Goal: Information Seeking & Learning: Learn about a topic

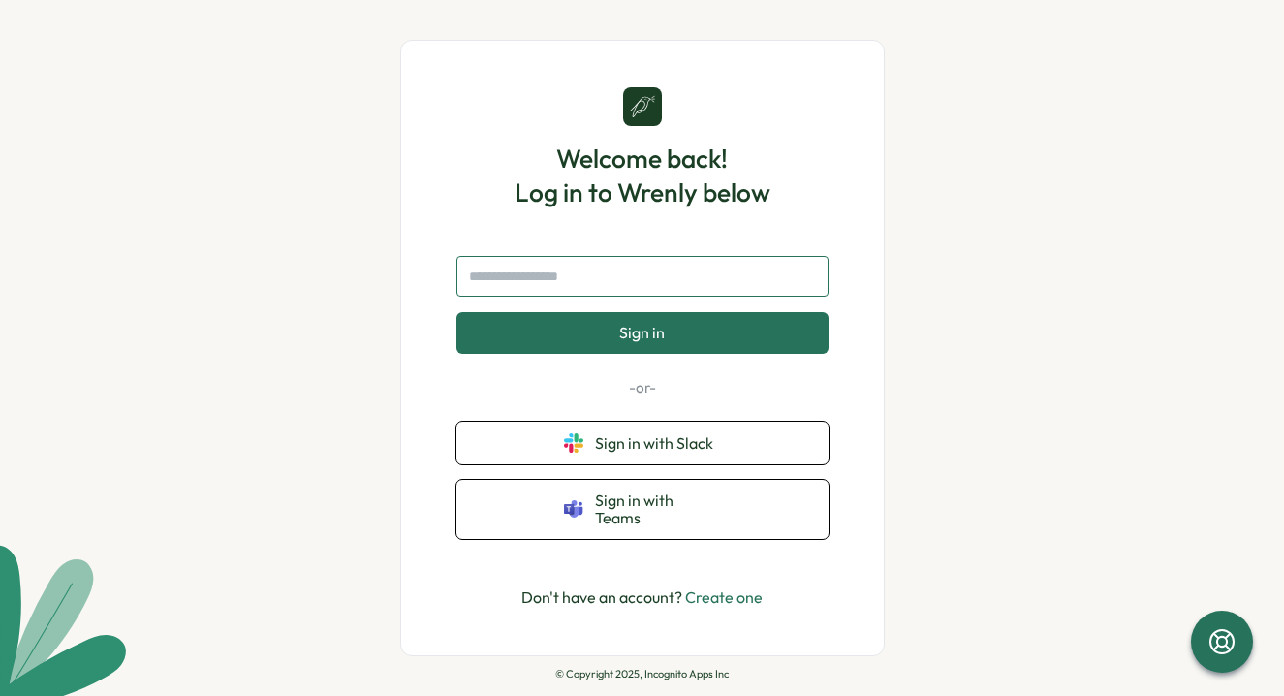
click at [703, 285] on input "text" at bounding box center [642, 276] width 372 height 41
click at [609, 291] on input "text" at bounding box center [642, 276] width 372 height 41
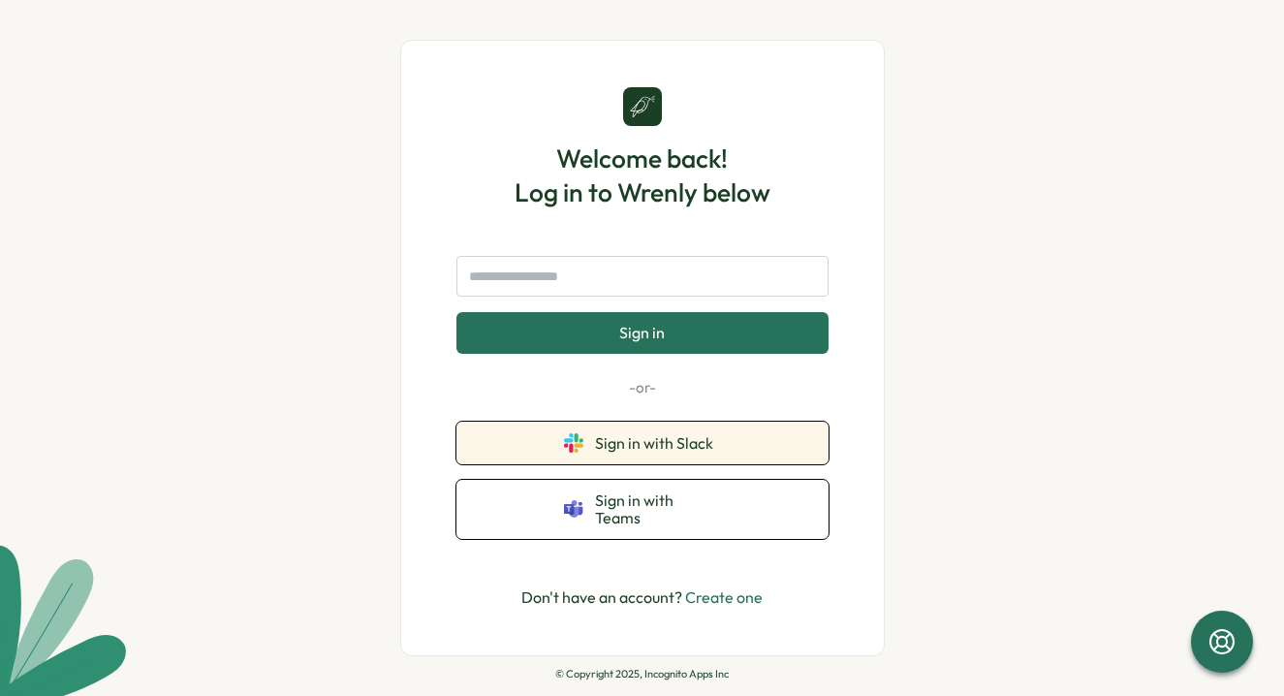
click at [582, 442] on icon at bounding box center [578, 437] width 9 height 9
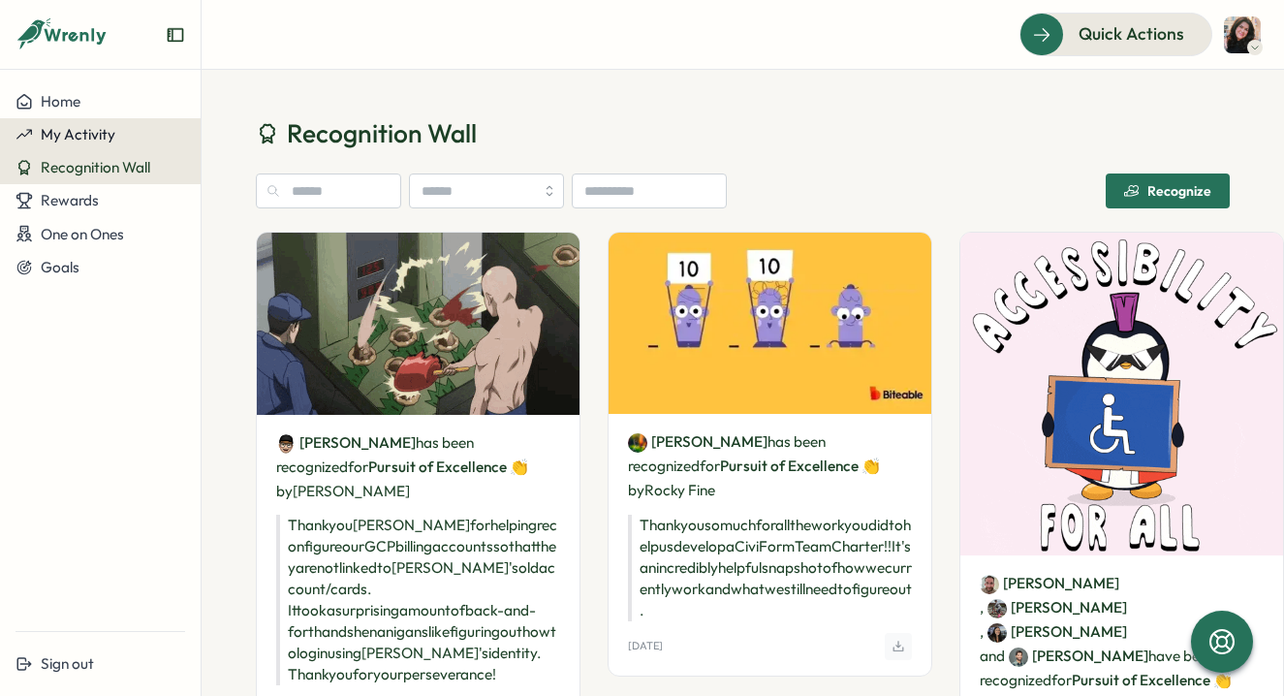
click at [135, 134] on div "My Activity" at bounding box center [101, 134] width 170 height 17
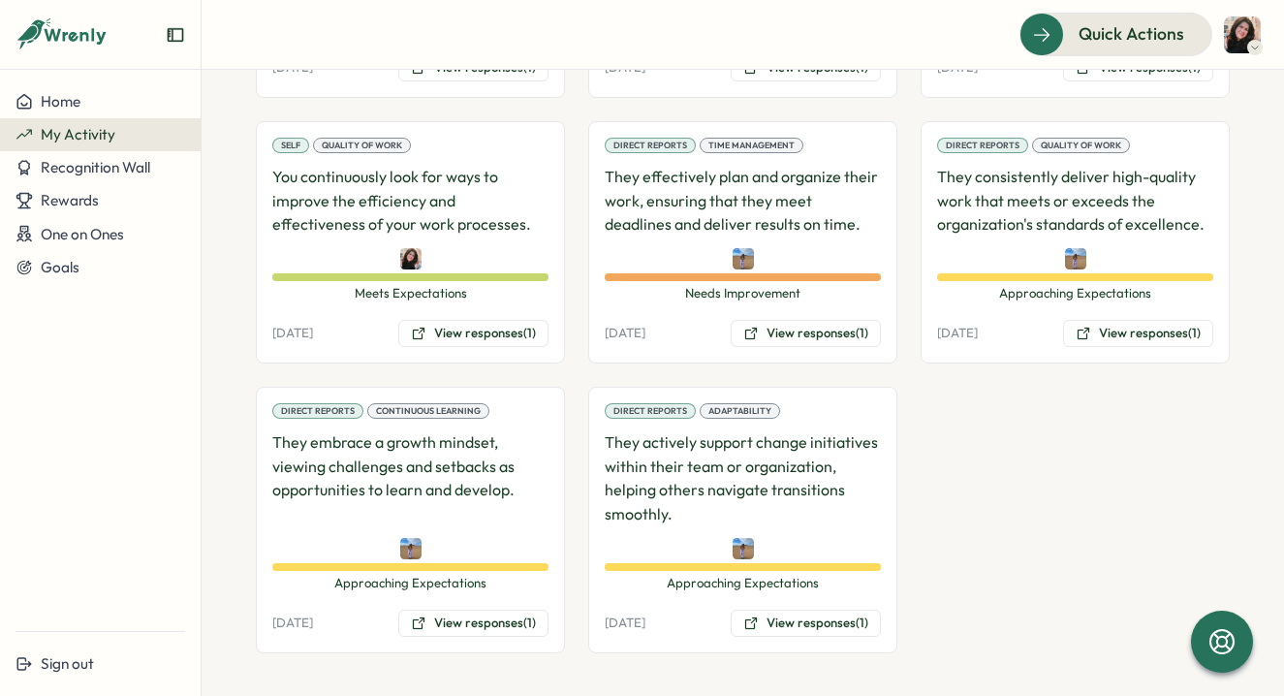
scroll to position [954, 0]
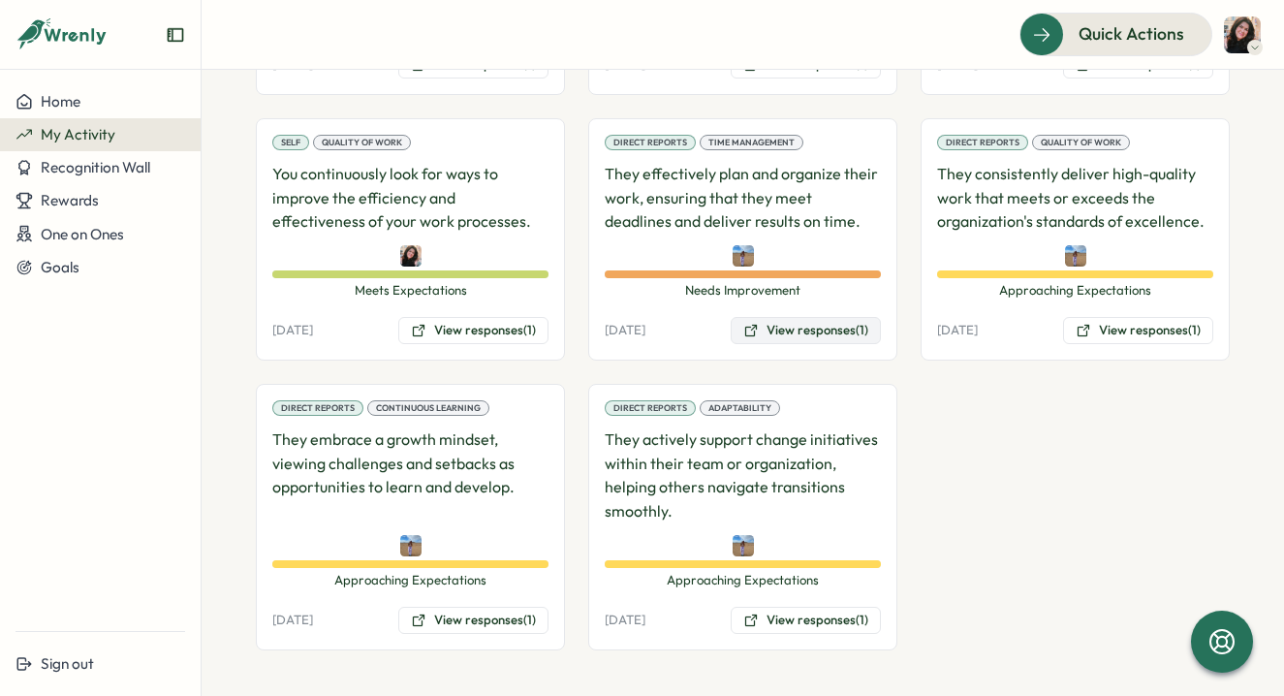
click at [771, 331] on button "View responses (1)" at bounding box center [806, 330] width 150 height 27
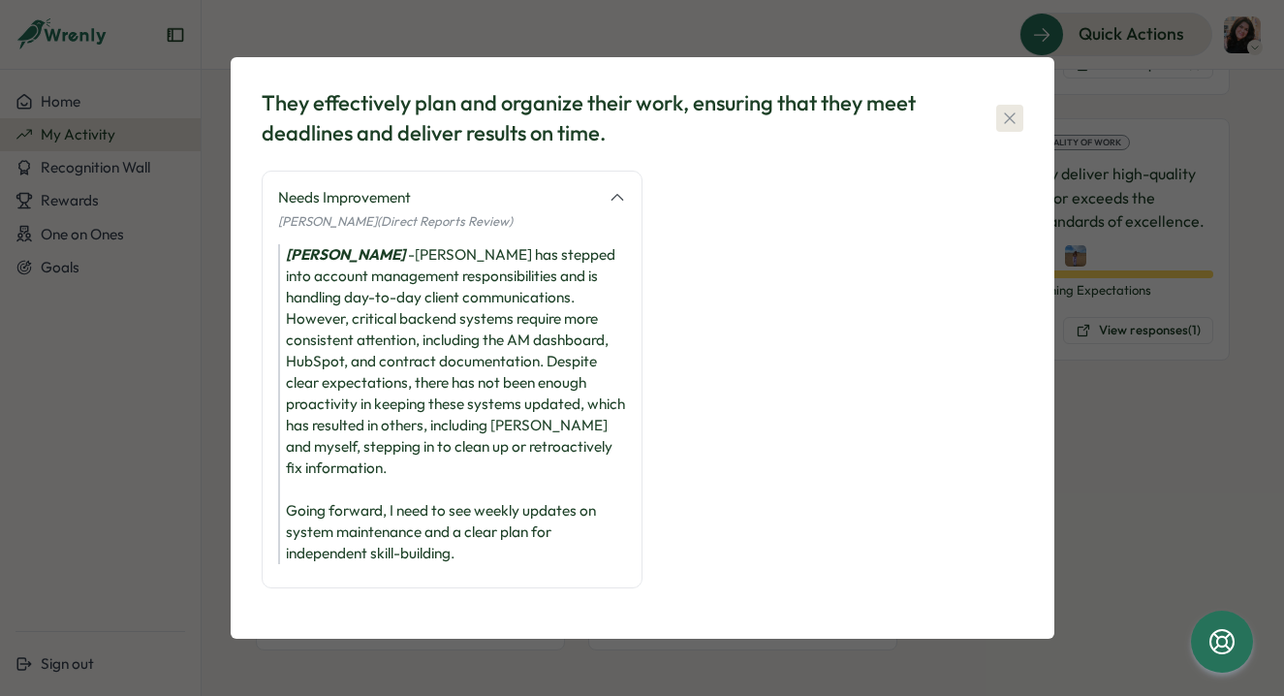
click at [1005, 118] on icon "button" at bounding box center [1009, 118] width 19 height 19
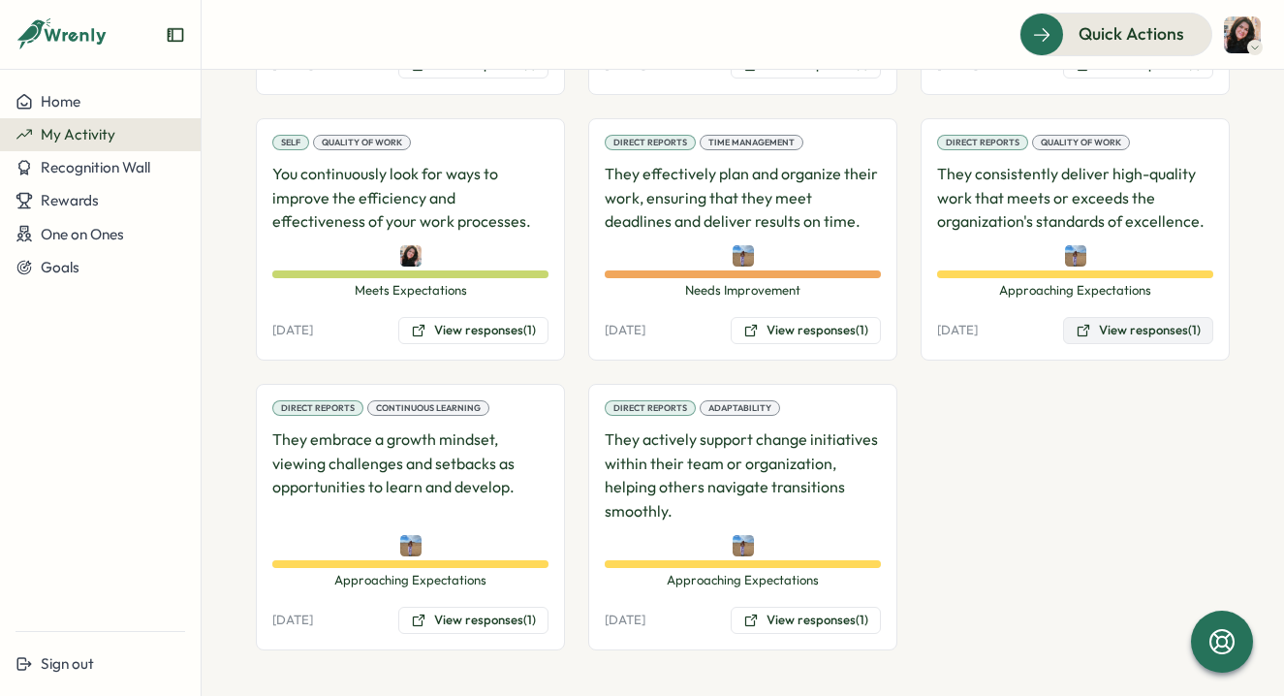
click at [1099, 328] on button "View responses (1)" at bounding box center [1138, 330] width 150 height 27
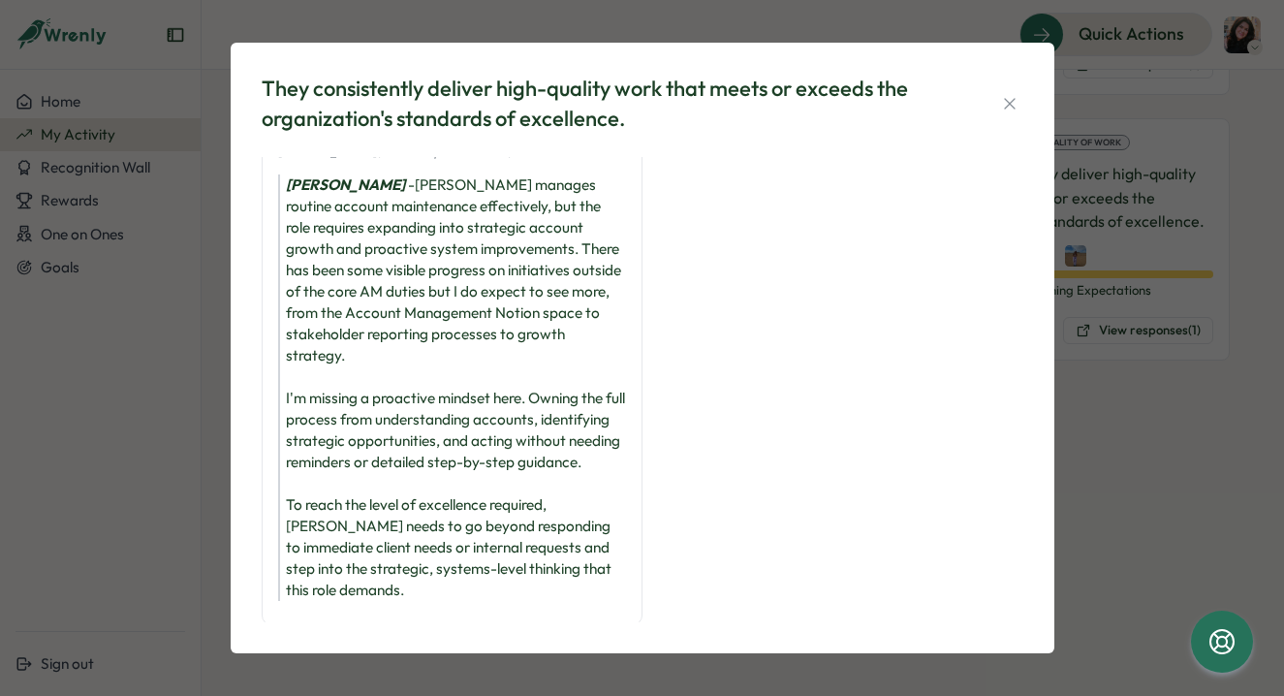
scroll to position [99, 0]
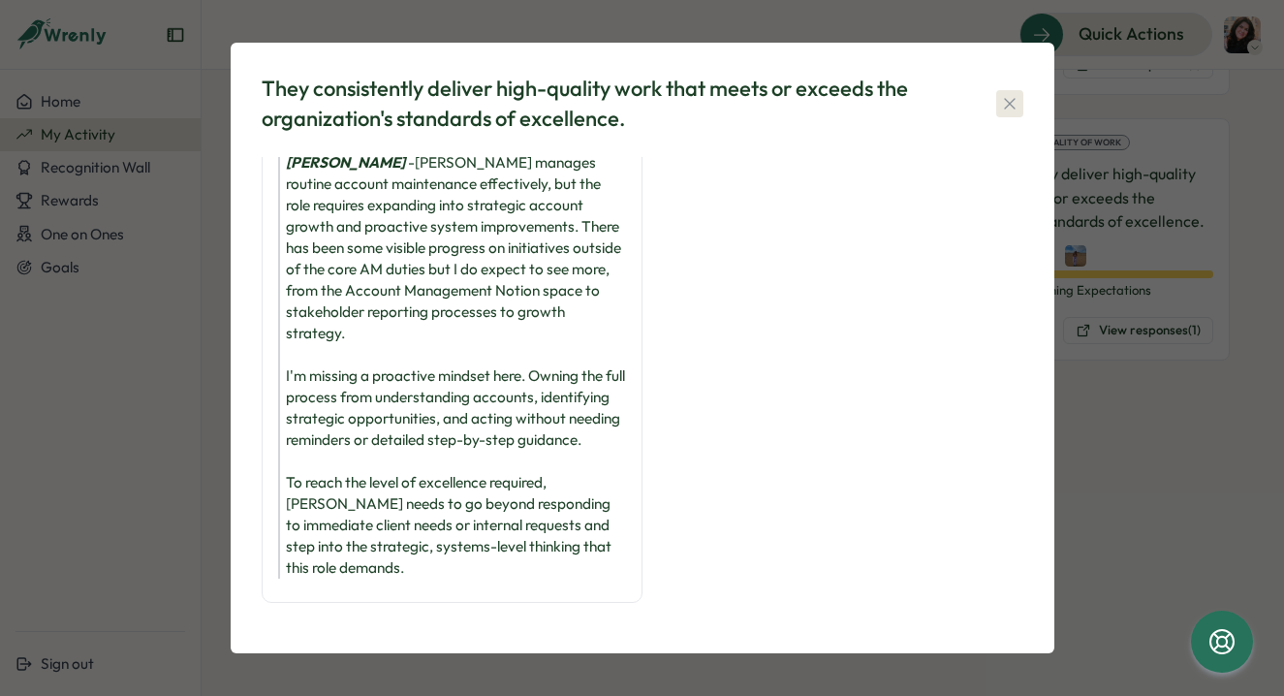
click at [1001, 104] on icon "button" at bounding box center [1009, 103] width 19 height 19
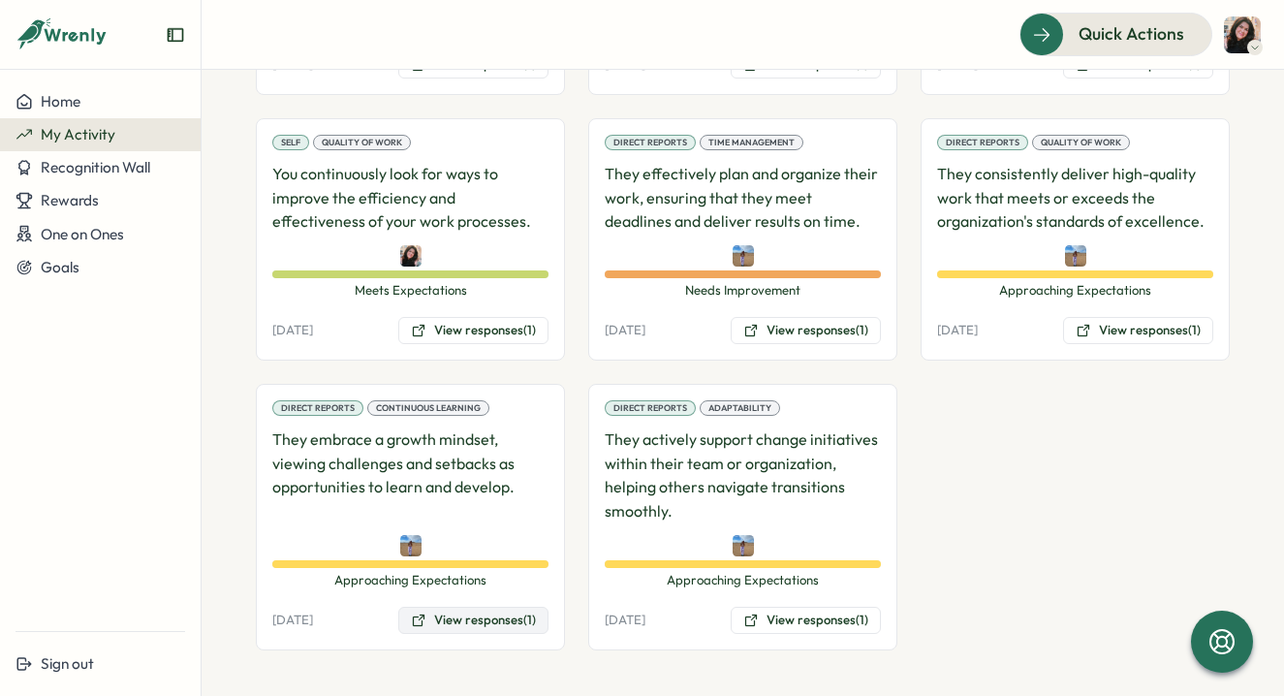
click at [452, 621] on button "View responses (1)" at bounding box center [473, 620] width 150 height 27
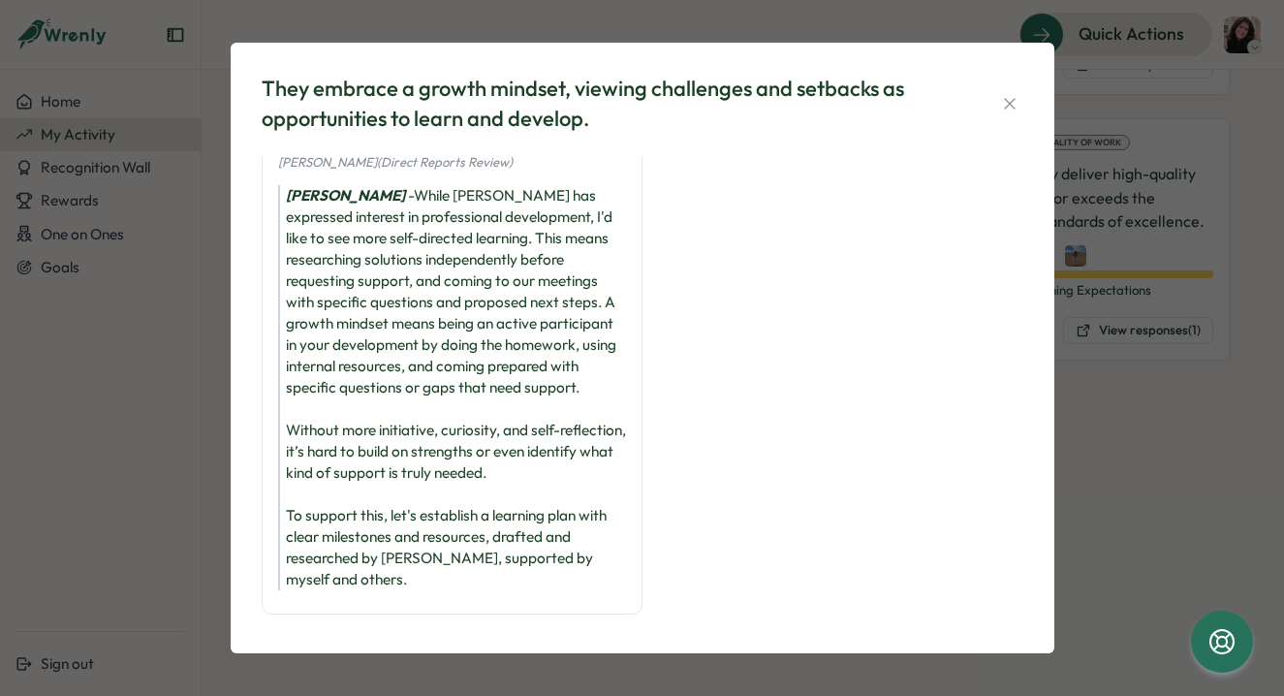
scroll to position [56, 0]
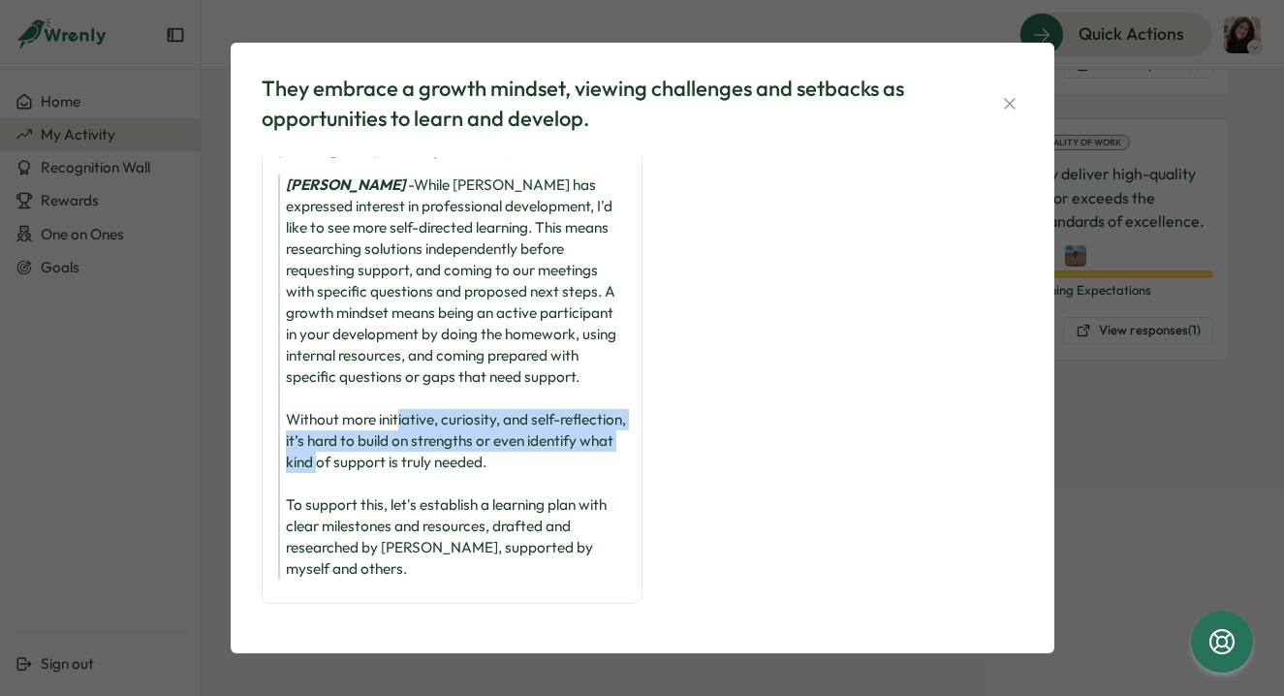
drag, startPoint x: 445, startPoint y: 420, endPoint x: 460, endPoint y: 460, distance: 43.6
click at [460, 462] on div "[PERSON_NAME] - While [PERSON_NAME] has expressed interest in professional deve…" at bounding box center [452, 376] width 348 height 405
click at [463, 470] on div "[PERSON_NAME] - While [PERSON_NAME] has expressed interest in professional deve…" at bounding box center [452, 376] width 348 height 405
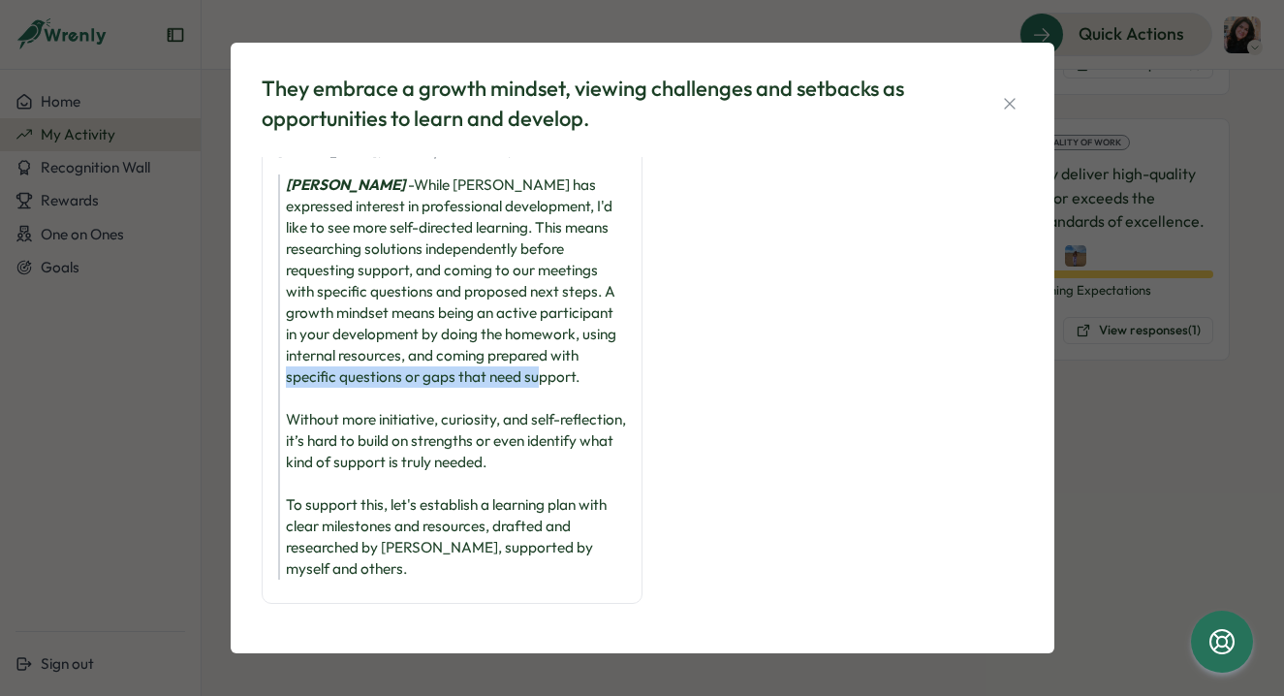
drag, startPoint x: 286, startPoint y: 421, endPoint x: 331, endPoint y: 375, distance: 63.7
click at [331, 375] on div "[PERSON_NAME] - While [PERSON_NAME] has expressed interest in professional deve…" at bounding box center [452, 376] width 348 height 405
drag, startPoint x: 347, startPoint y: 426, endPoint x: 290, endPoint y: 421, distance: 57.5
click at [290, 421] on div "[PERSON_NAME] - While [PERSON_NAME] has expressed interest in professional deve…" at bounding box center [452, 376] width 348 height 405
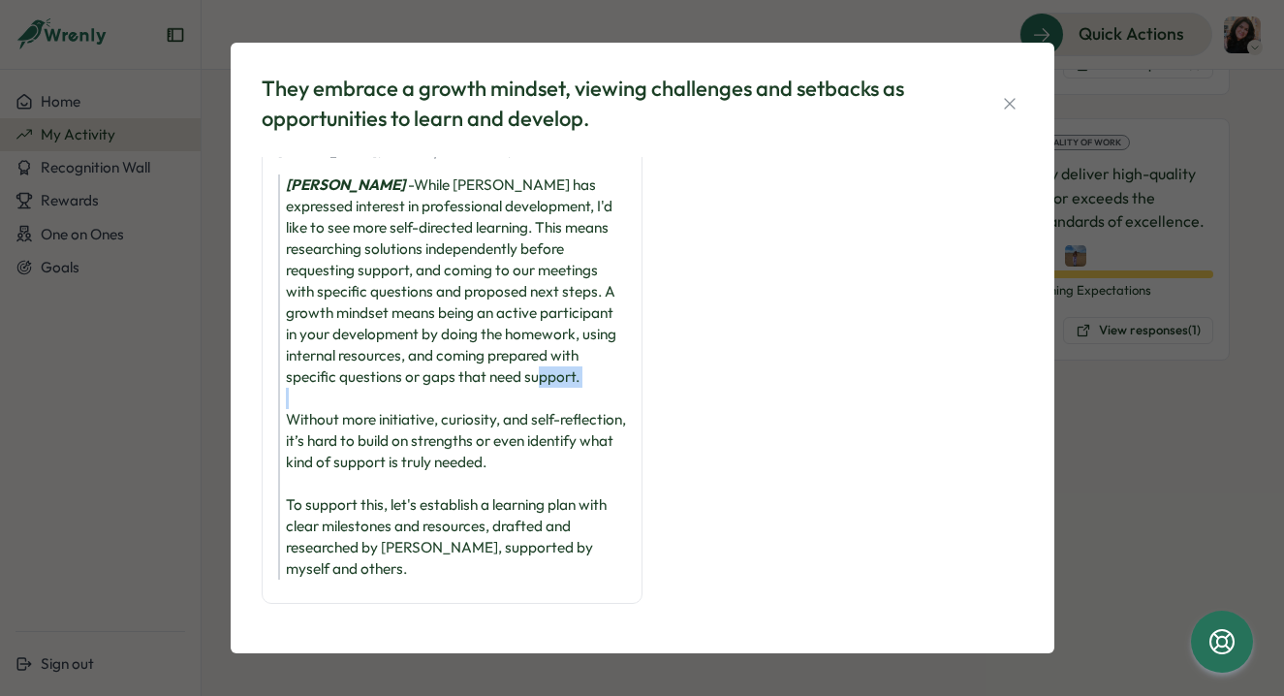
click at [290, 421] on div "[PERSON_NAME] - While [PERSON_NAME] has expressed interest in professional deve…" at bounding box center [452, 376] width 348 height 405
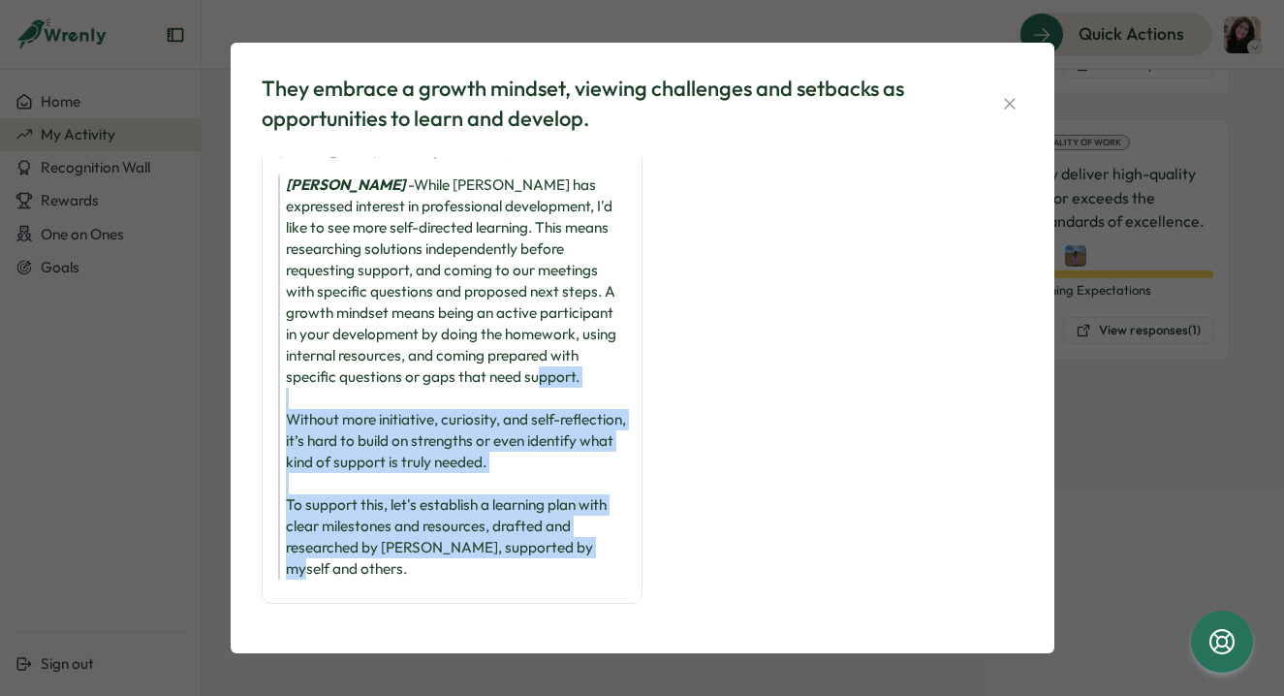
drag, startPoint x: 290, startPoint y: 421, endPoint x: 581, endPoint y: 580, distance: 331.4
click at [581, 580] on div "Approaching Expectations [PERSON_NAME] (Direct Reports Review) [PERSON_NAME] - …" at bounding box center [452, 352] width 381 height 503
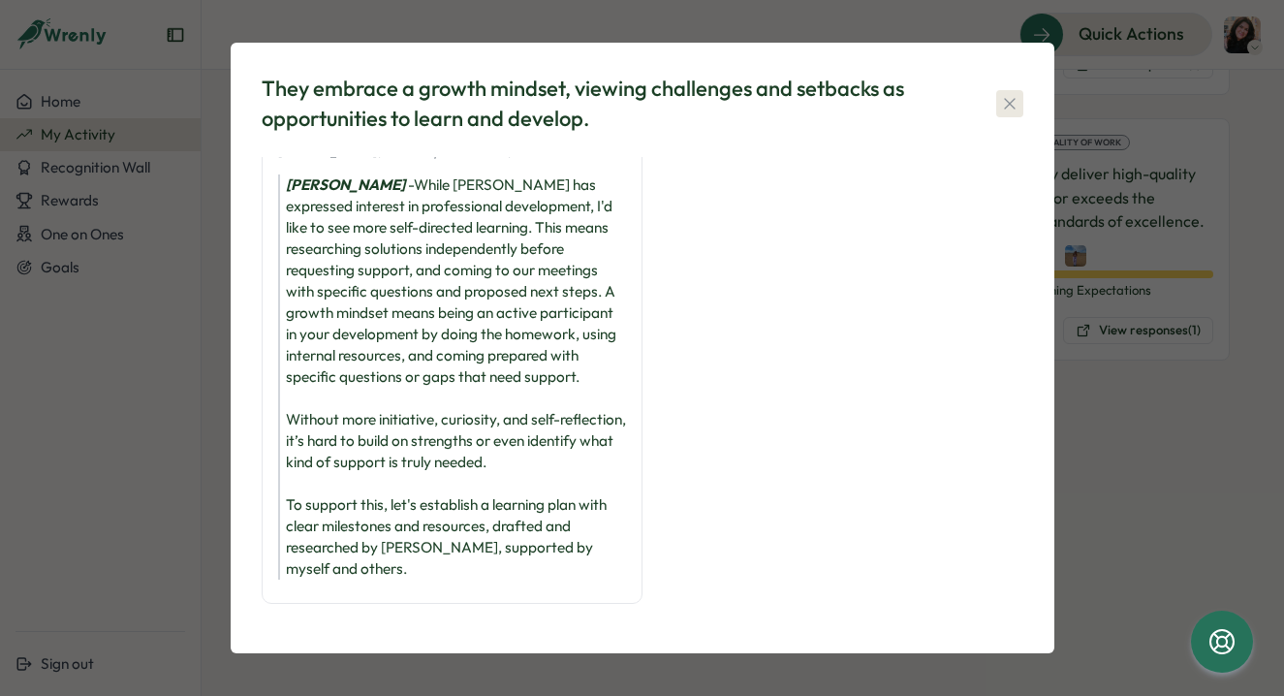
click at [1009, 110] on icon "button" at bounding box center [1009, 103] width 19 height 19
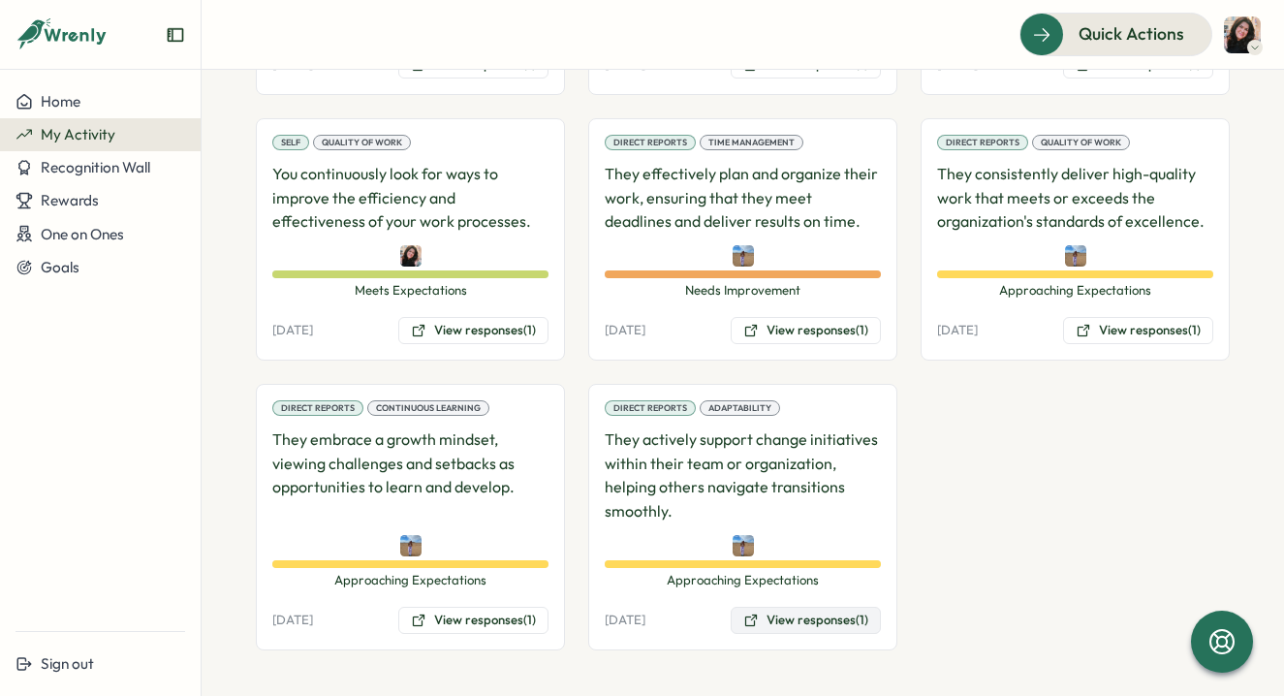
click at [762, 620] on button "View responses (1)" at bounding box center [806, 620] width 150 height 27
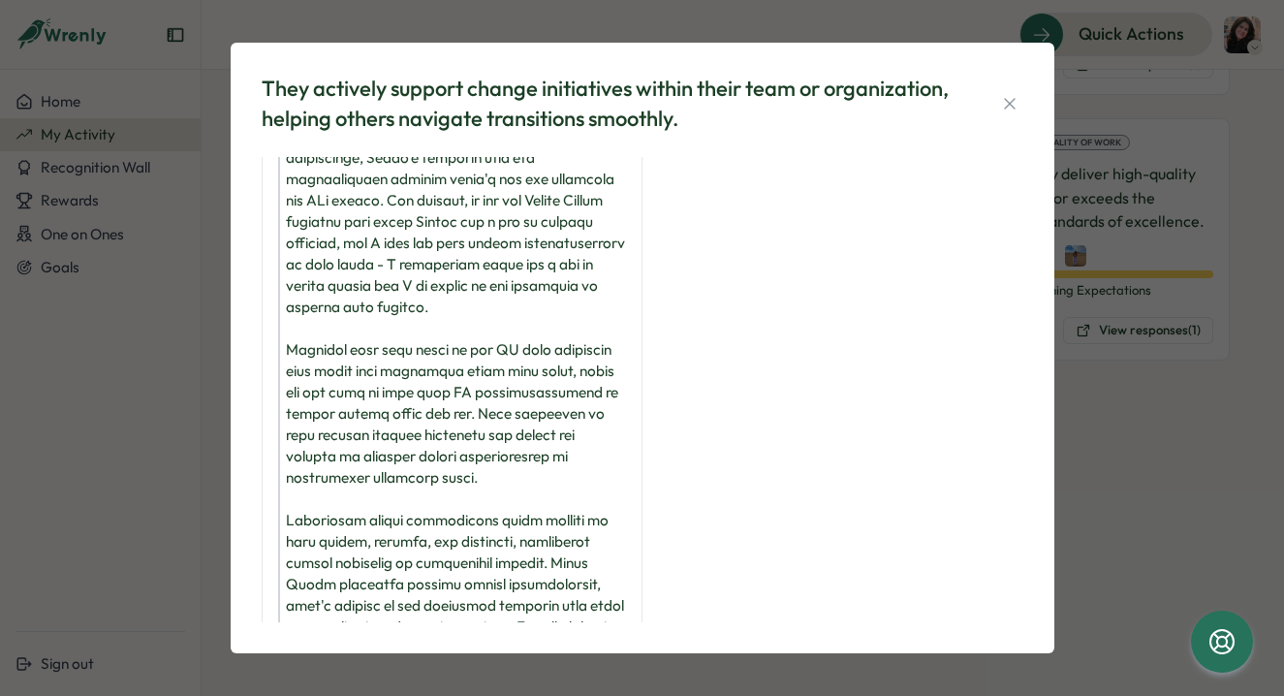
scroll to position [0, 0]
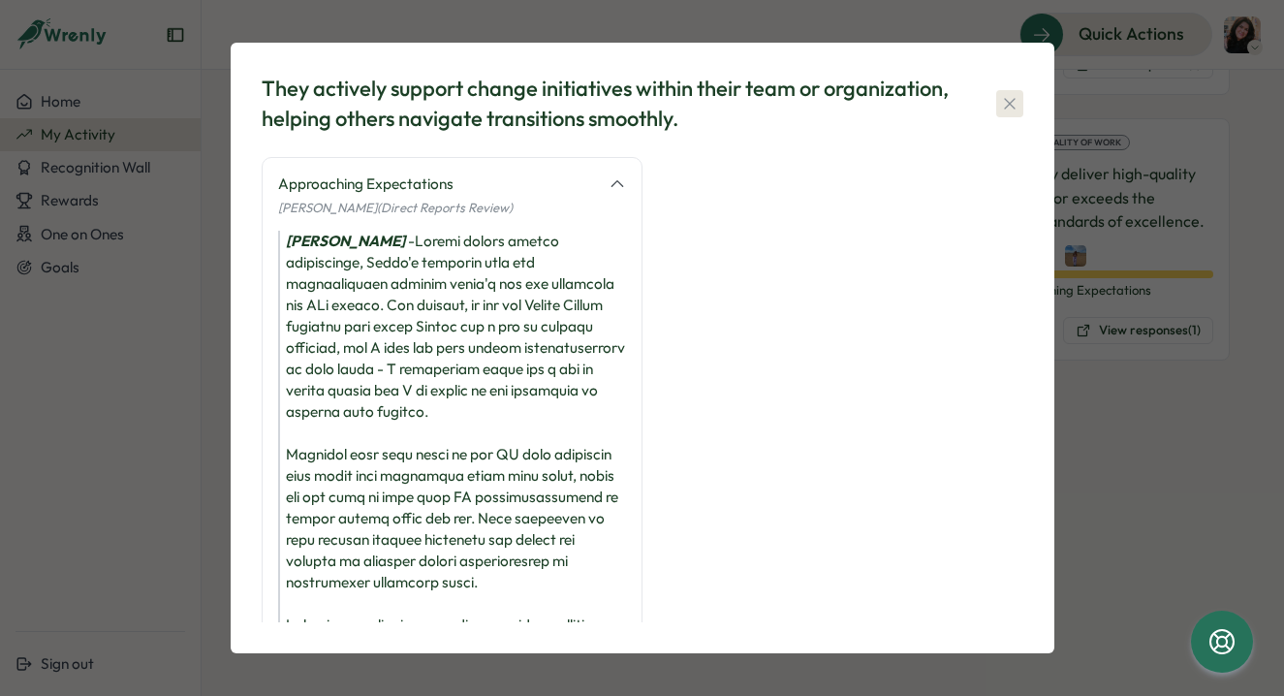
click at [1000, 96] on icon "button" at bounding box center [1009, 103] width 19 height 19
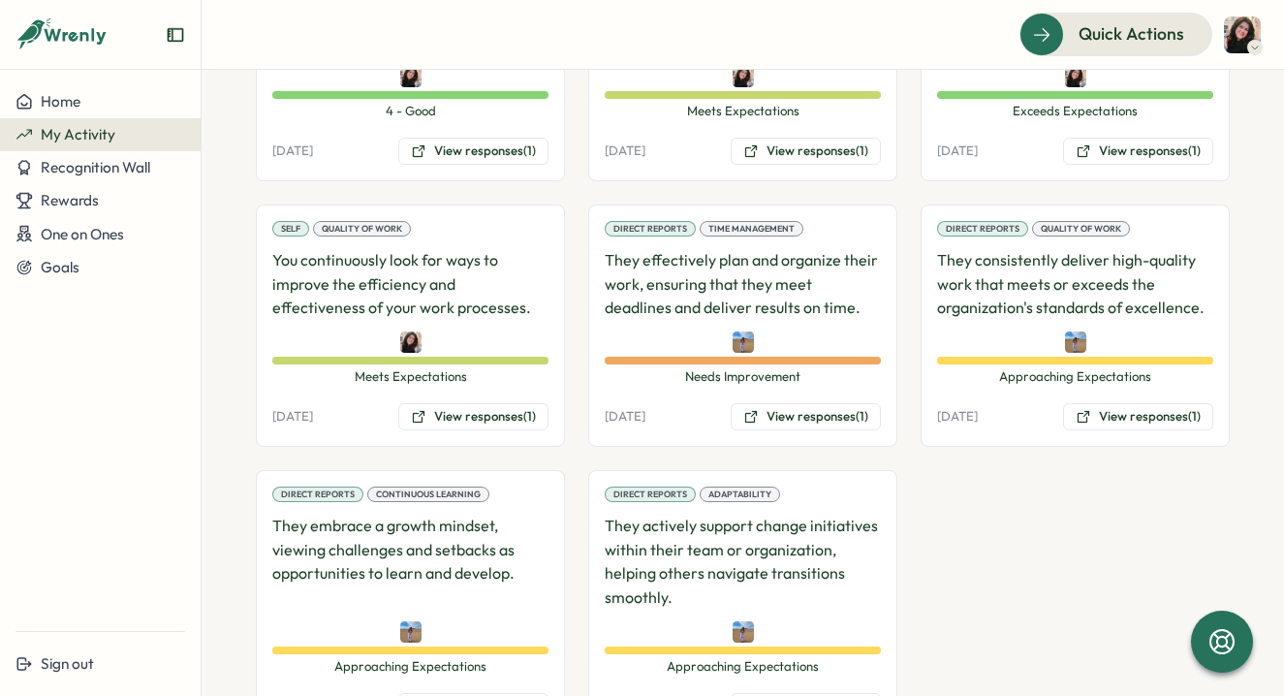
scroll to position [954, 0]
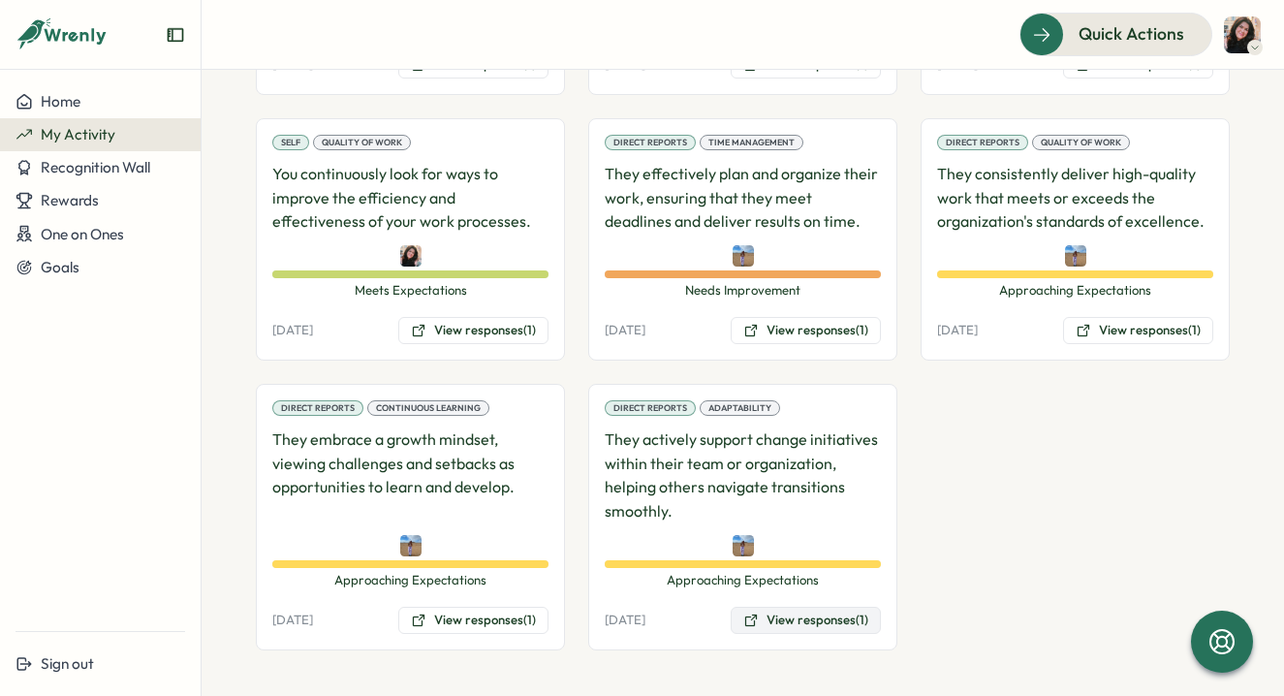
click at [770, 614] on button "View responses (1)" at bounding box center [806, 620] width 150 height 27
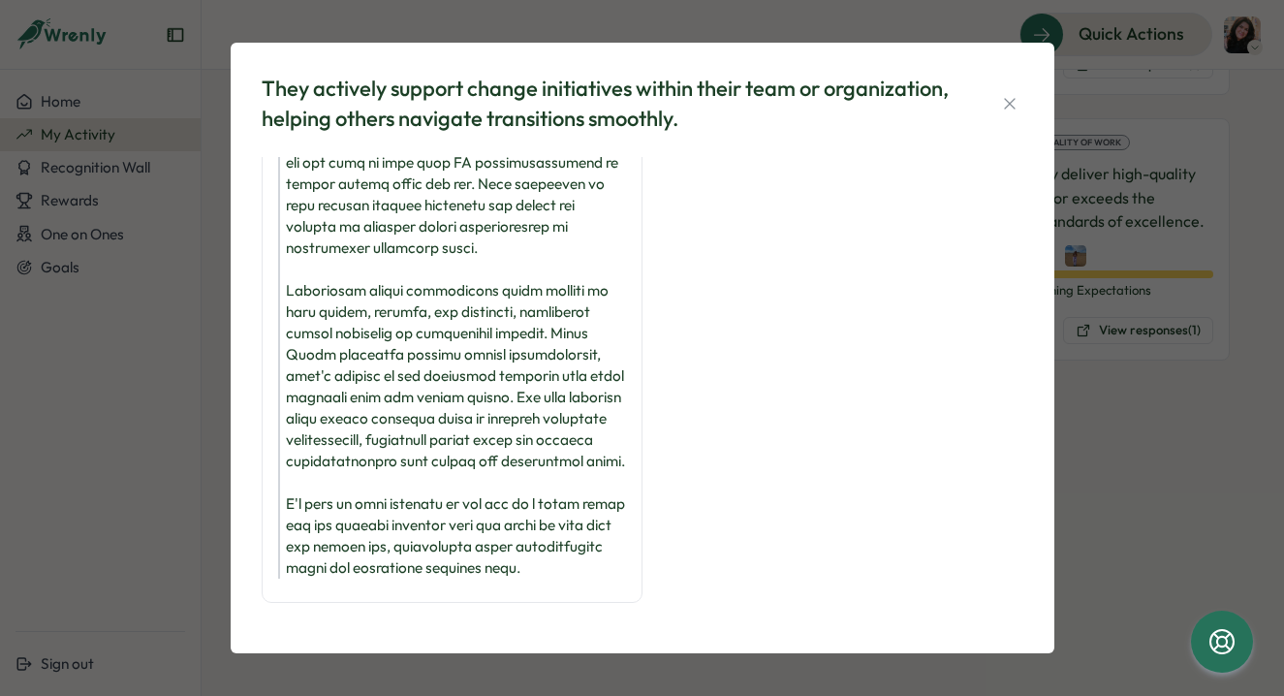
scroll to position [355, 0]
click at [1009, 109] on icon "button" at bounding box center [1009, 103] width 19 height 19
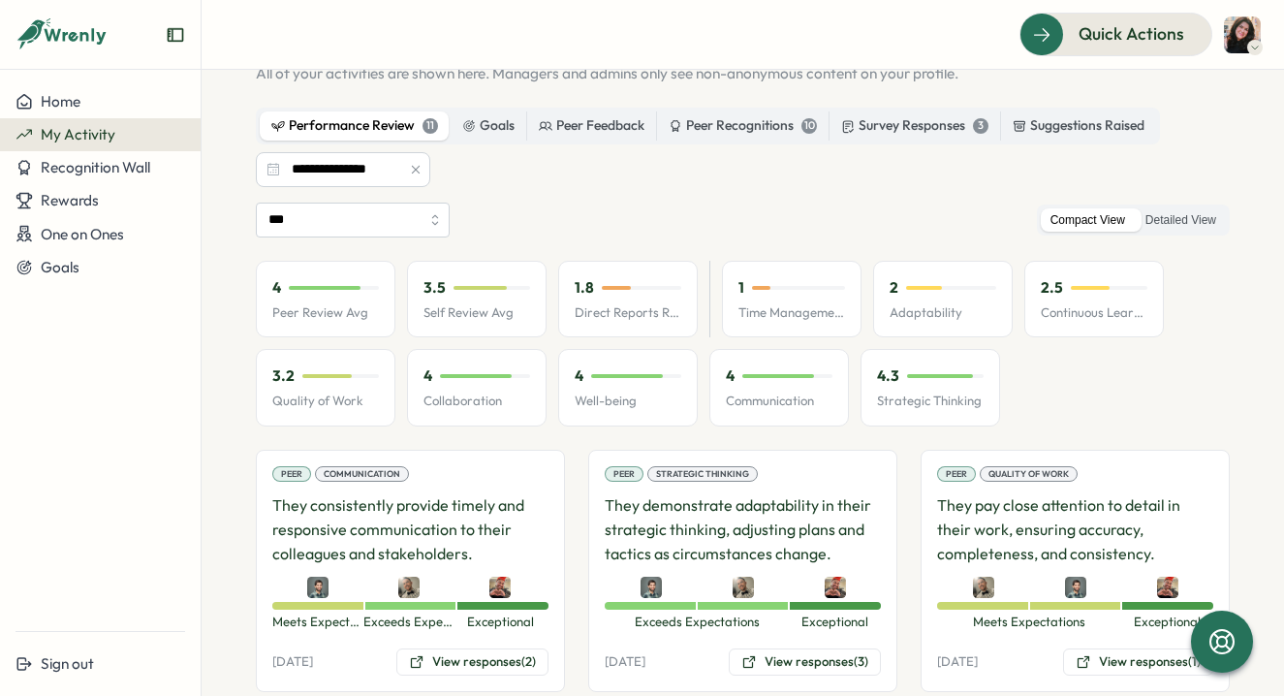
scroll to position [89, 0]
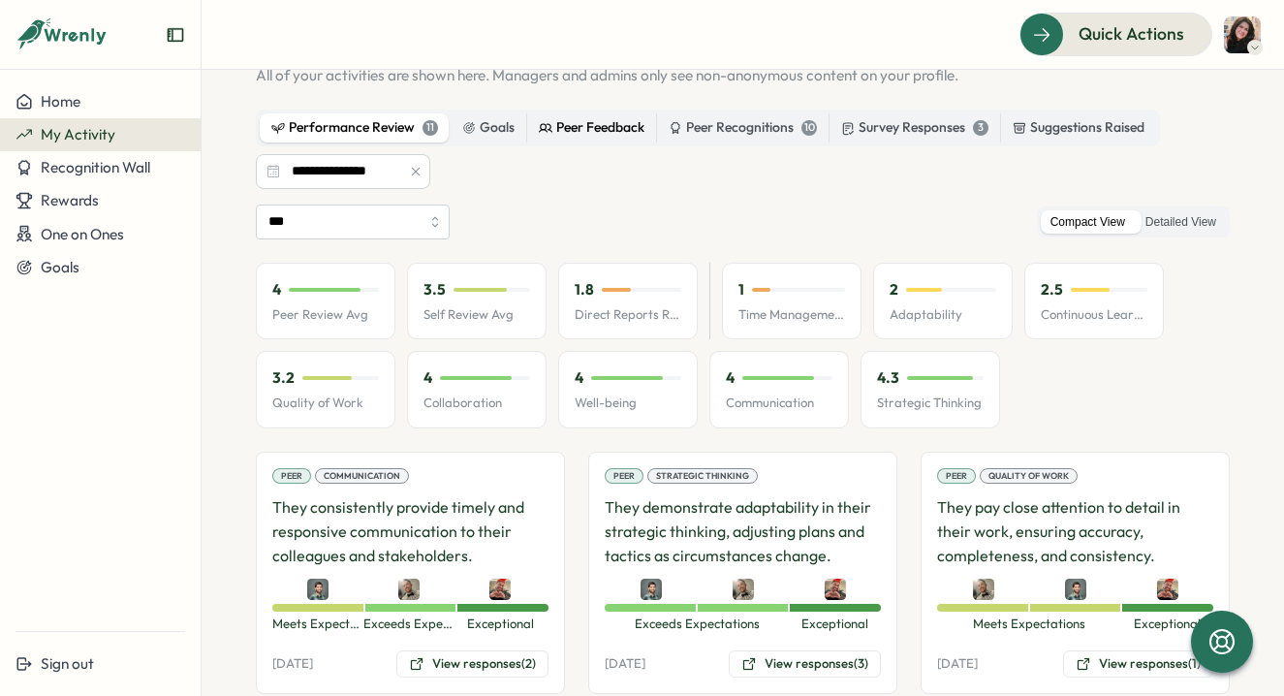
click at [563, 134] on div "Peer Feedback" at bounding box center [592, 127] width 106 height 21
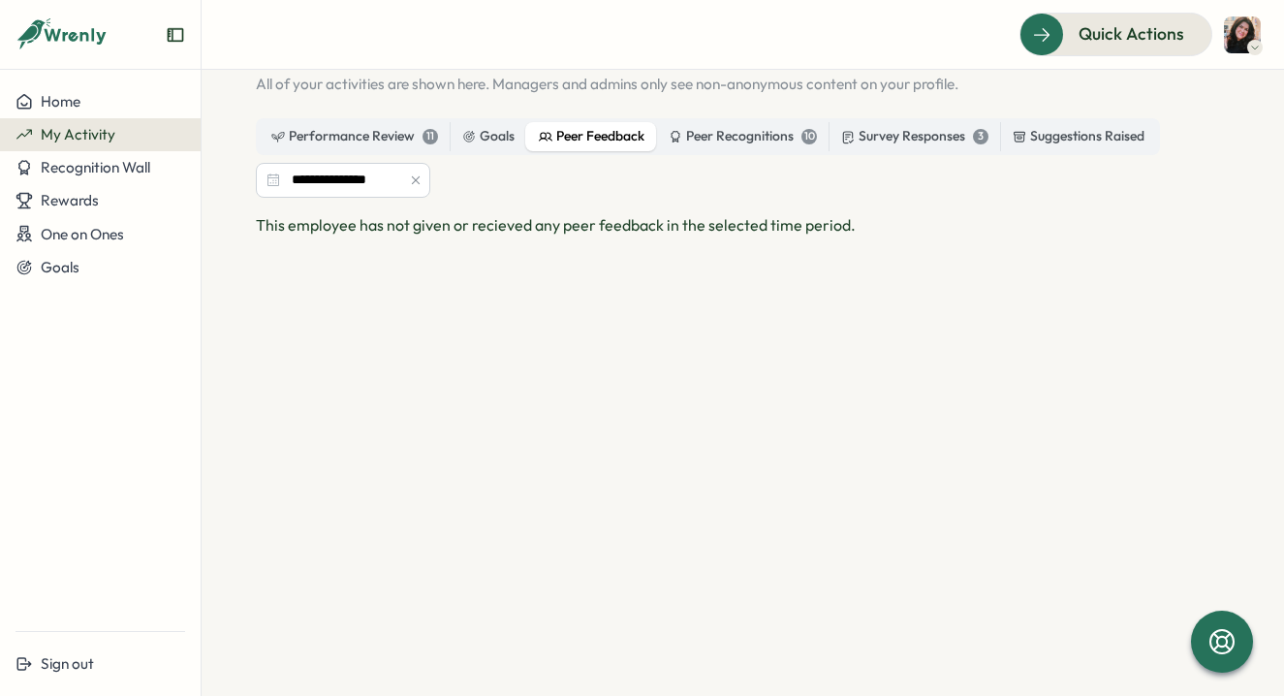
scroll to position [80, 0]
click at [705, 139] on div "Peer Recognitions 10" at bounding box center [743, 136] width 148 height 21
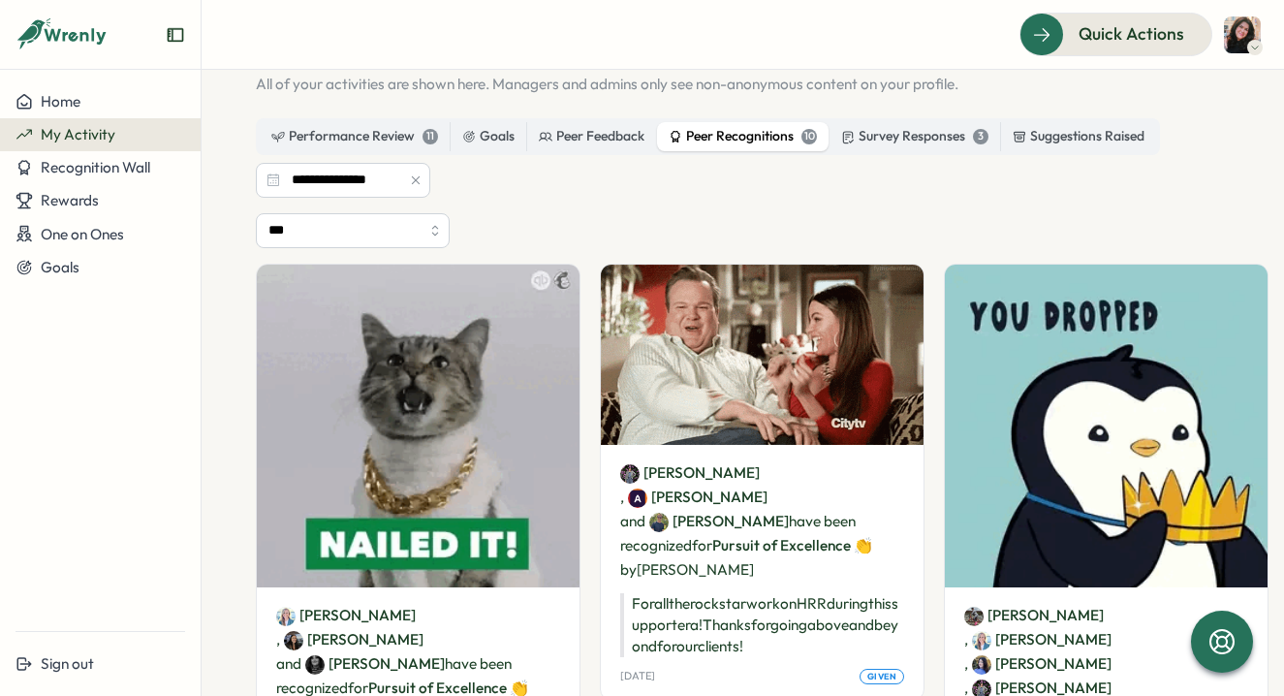
click at [581, 154] on div "Performance Review 11 Goals Peer Feedback Peer Recognitions 10 Survey Responses…" at bounding box center [708, 136] width 904 height 37
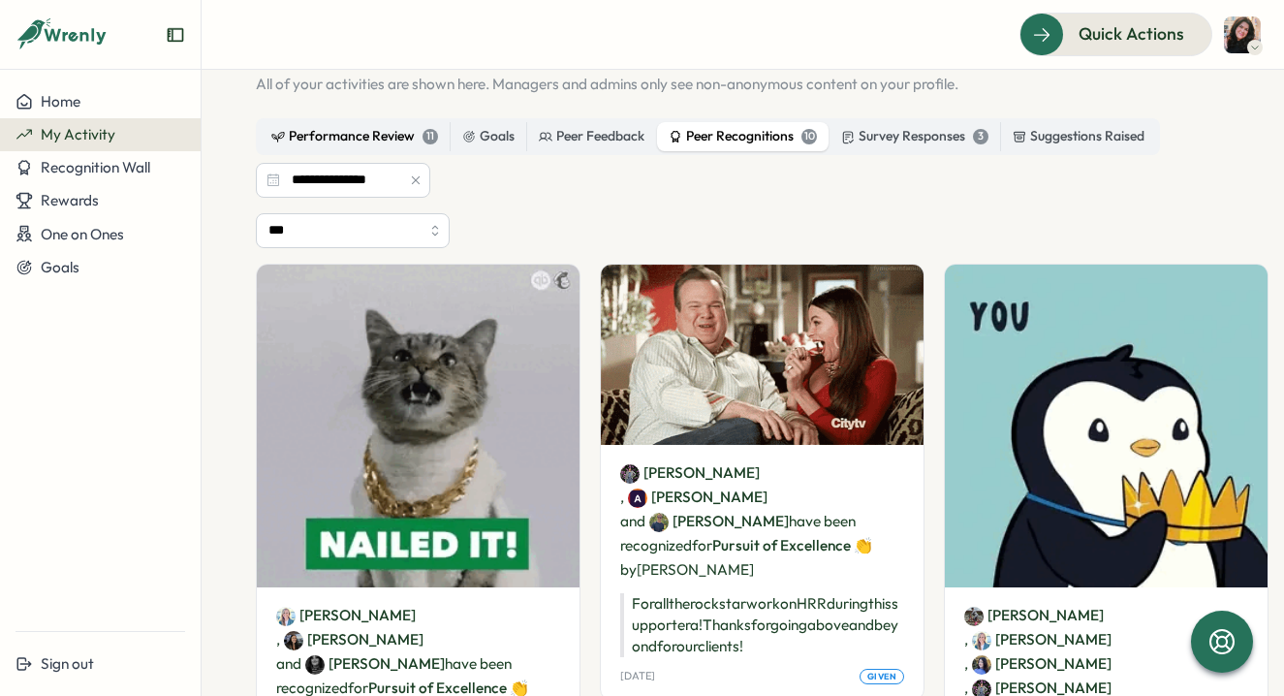
click at [349, 134] on div "Performance Review 11" at bounding box center [354, 136] width 167 height 21
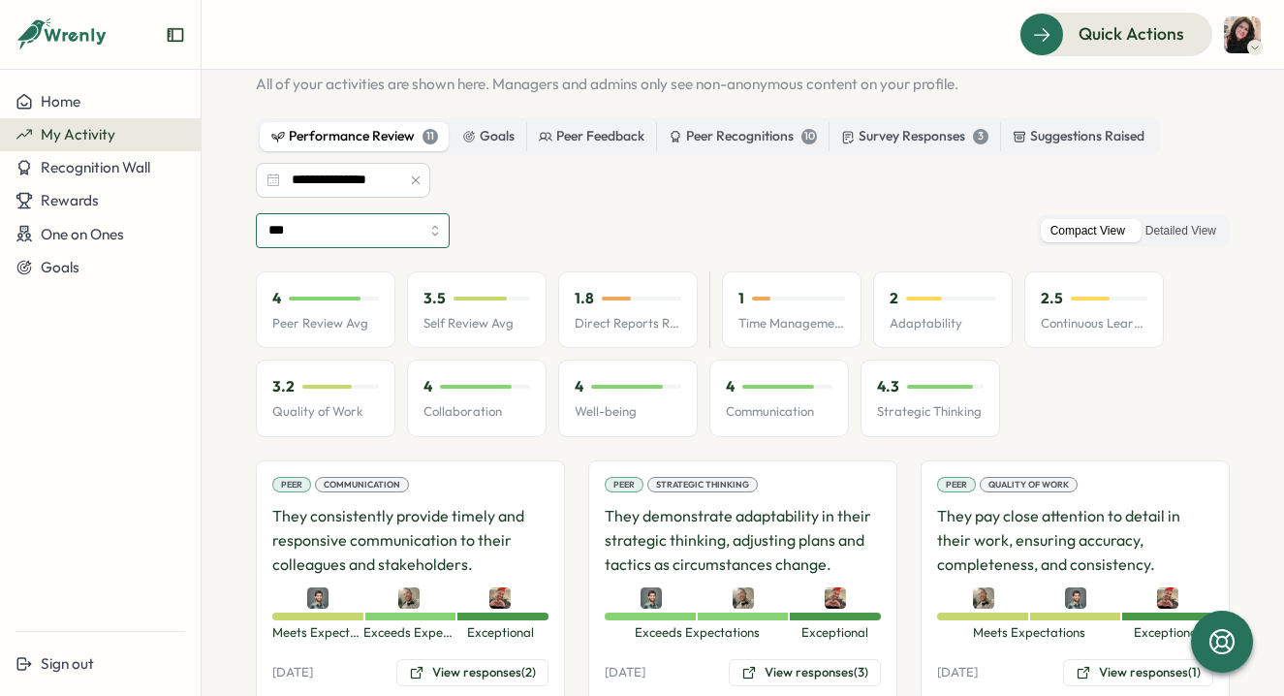
click at [406, 229] on input "***" at bounding box center [353, 230] width 194 height 35
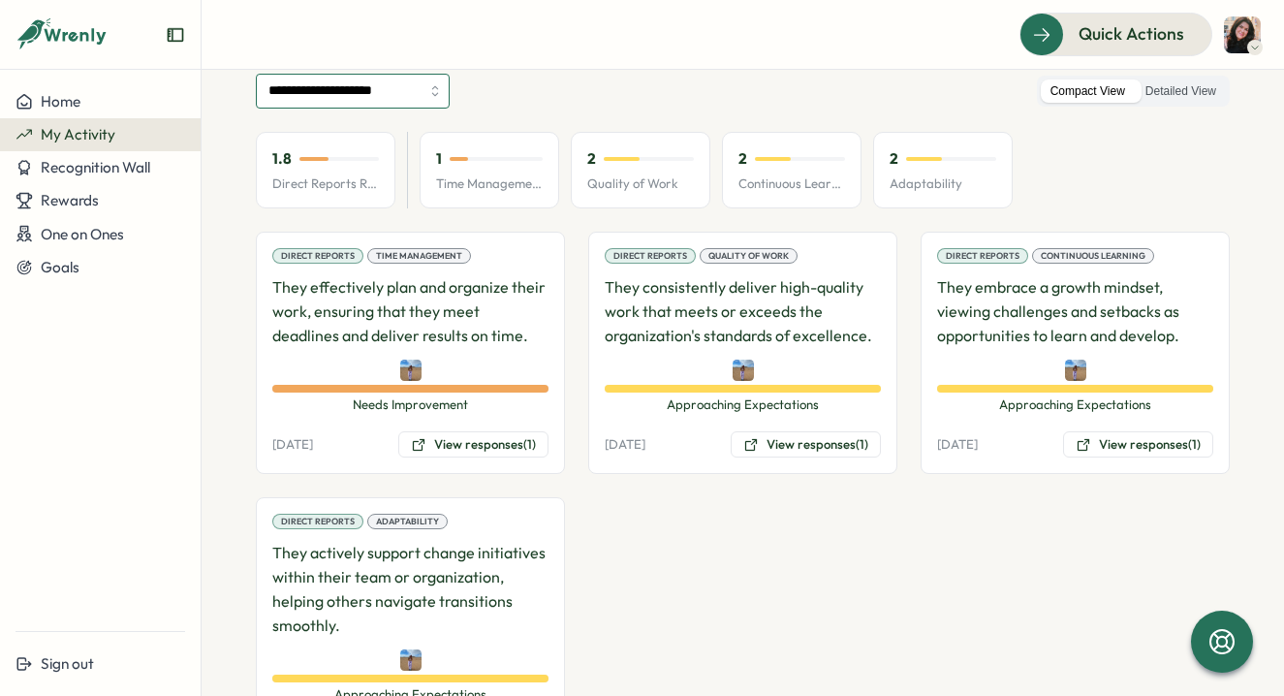
scroll to position [170, 0]
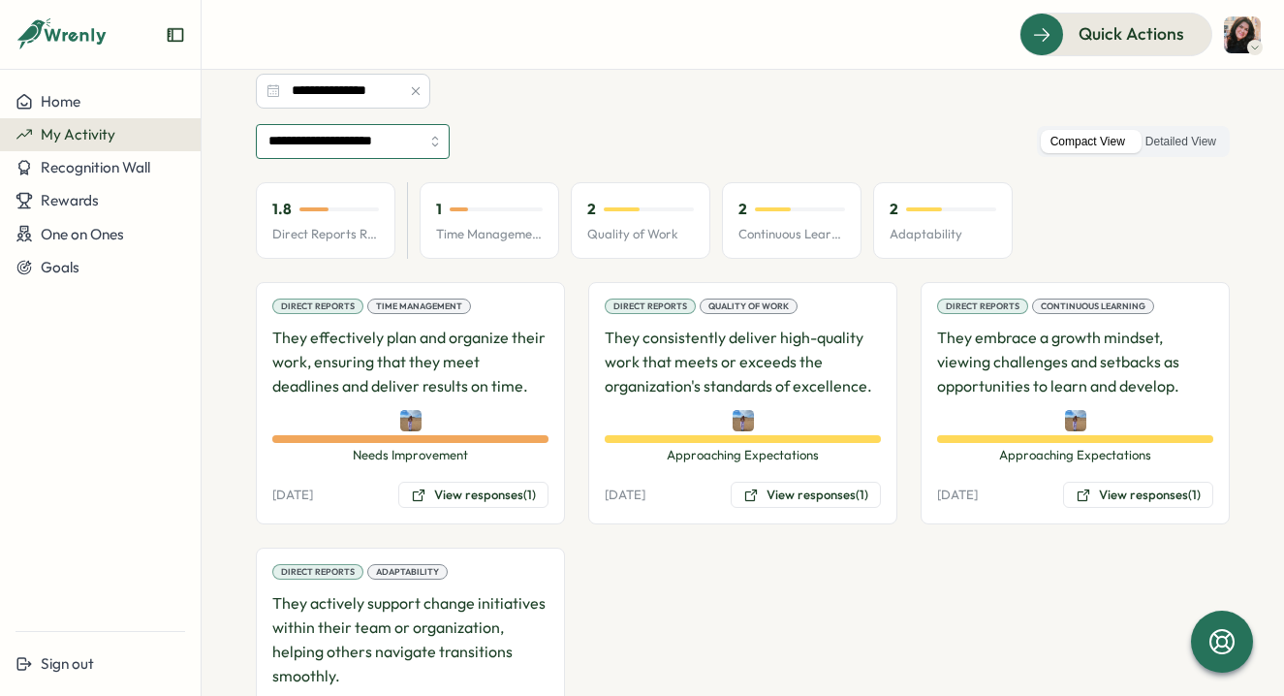
click at [429, 135] on input "**********" at bounding box center [353, 141] width 194 height 35
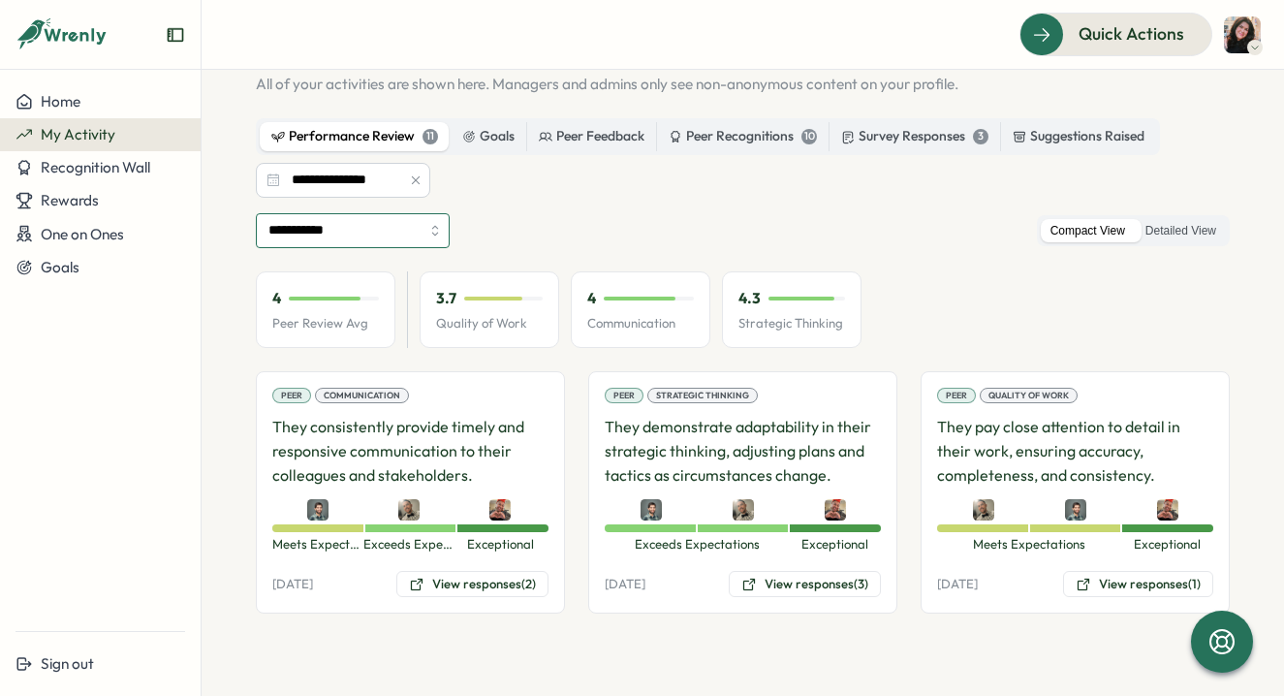
scroll to position [80, 0]
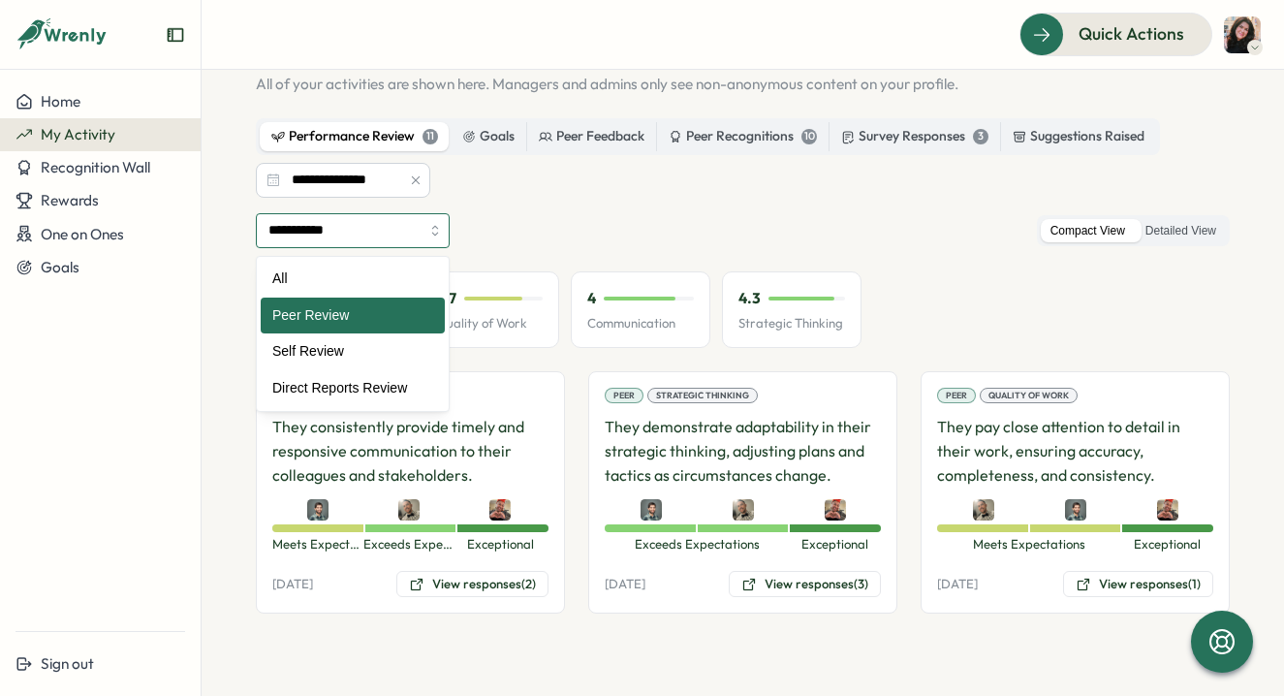
click at [420, 228] on input "**********" at bounding box center [353, 230] width 194 height 35
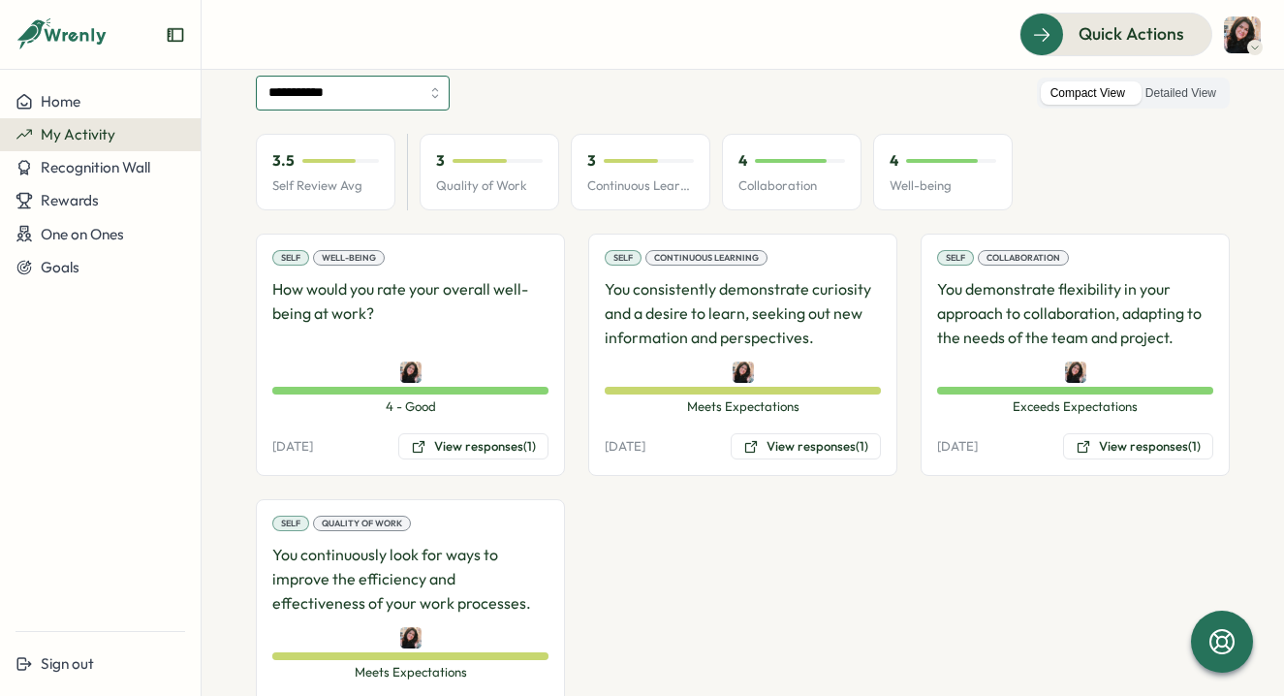
scroll to position [0, 0]
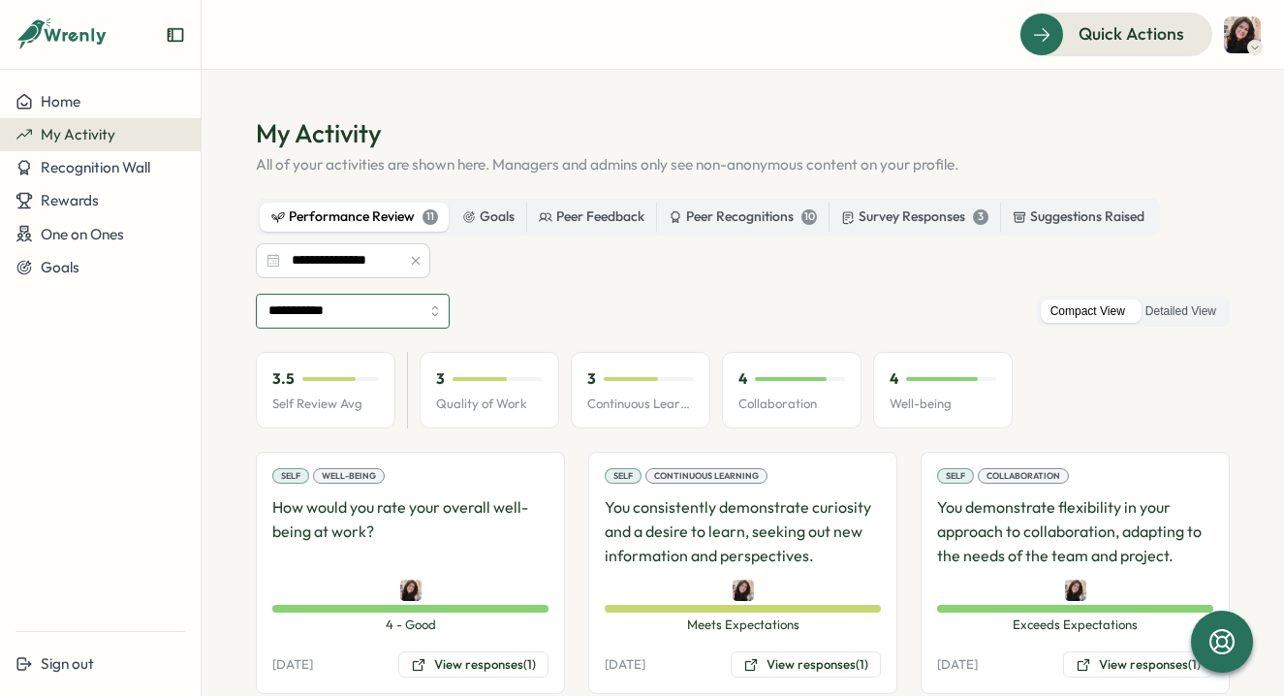
click at [374, 306] on input "**********" at bounding box center [353, 311] width 194 height 35
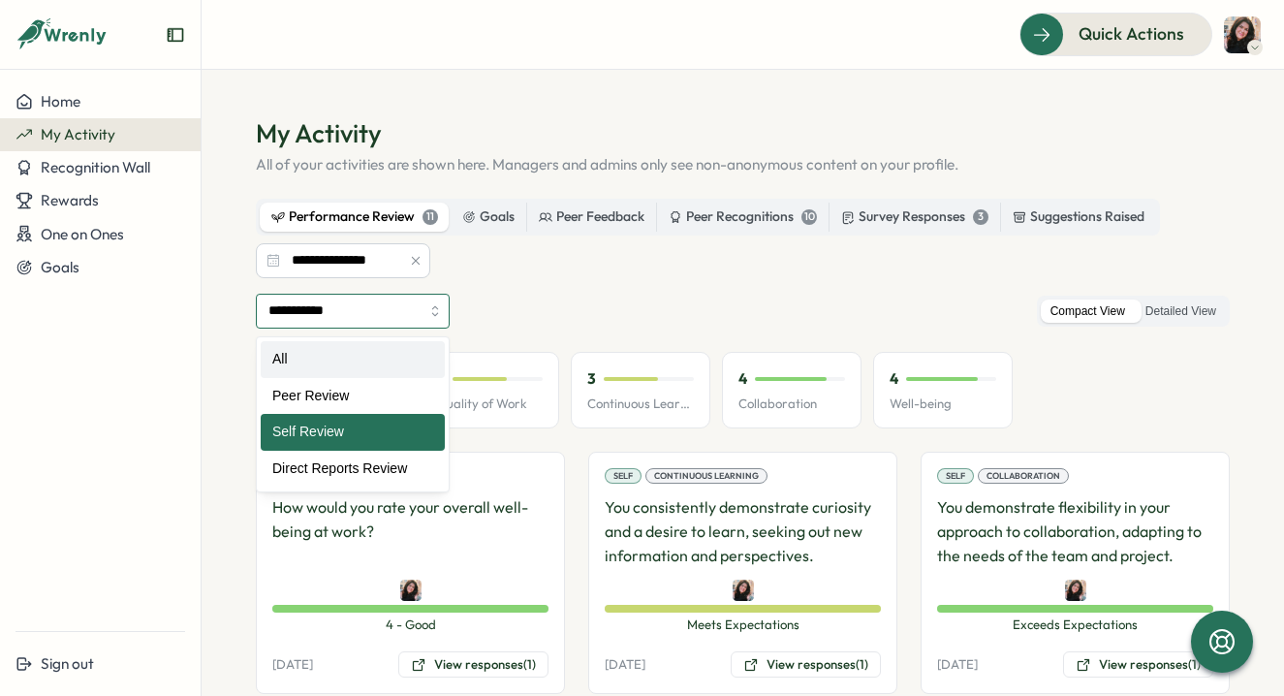
type input "***"
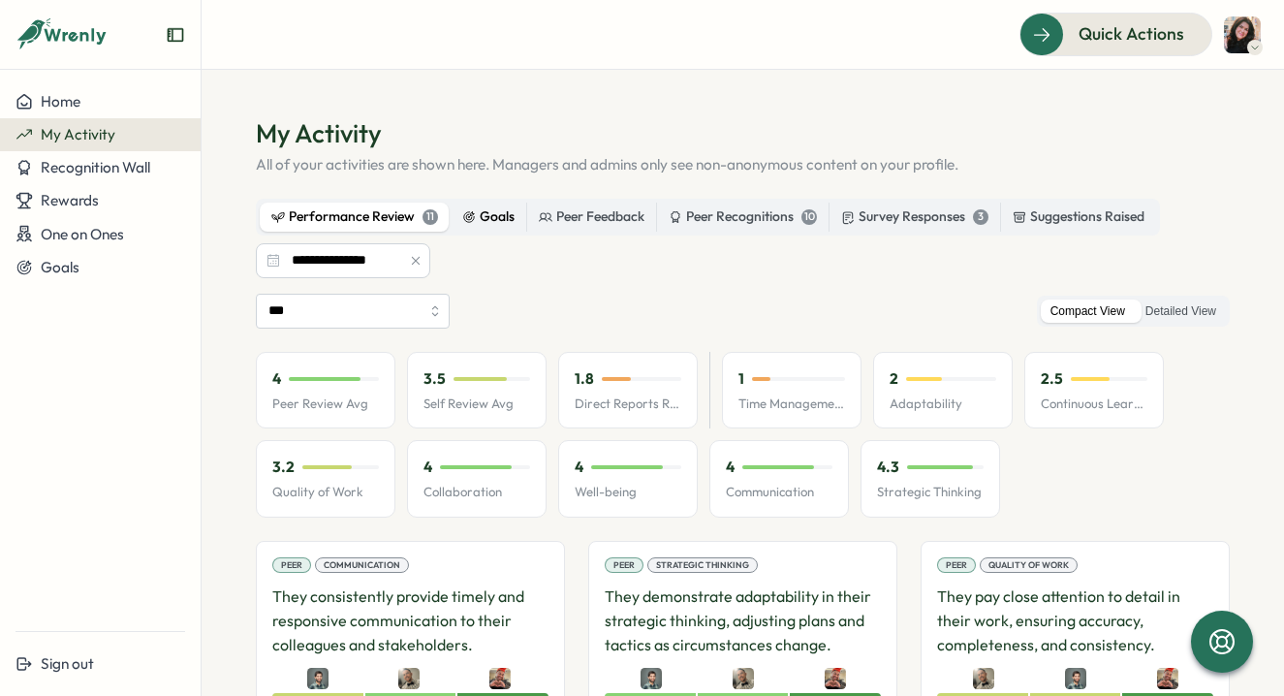
click at [494, 218] on div "Goals" at bounding box center [488, 216] width 52 height 21
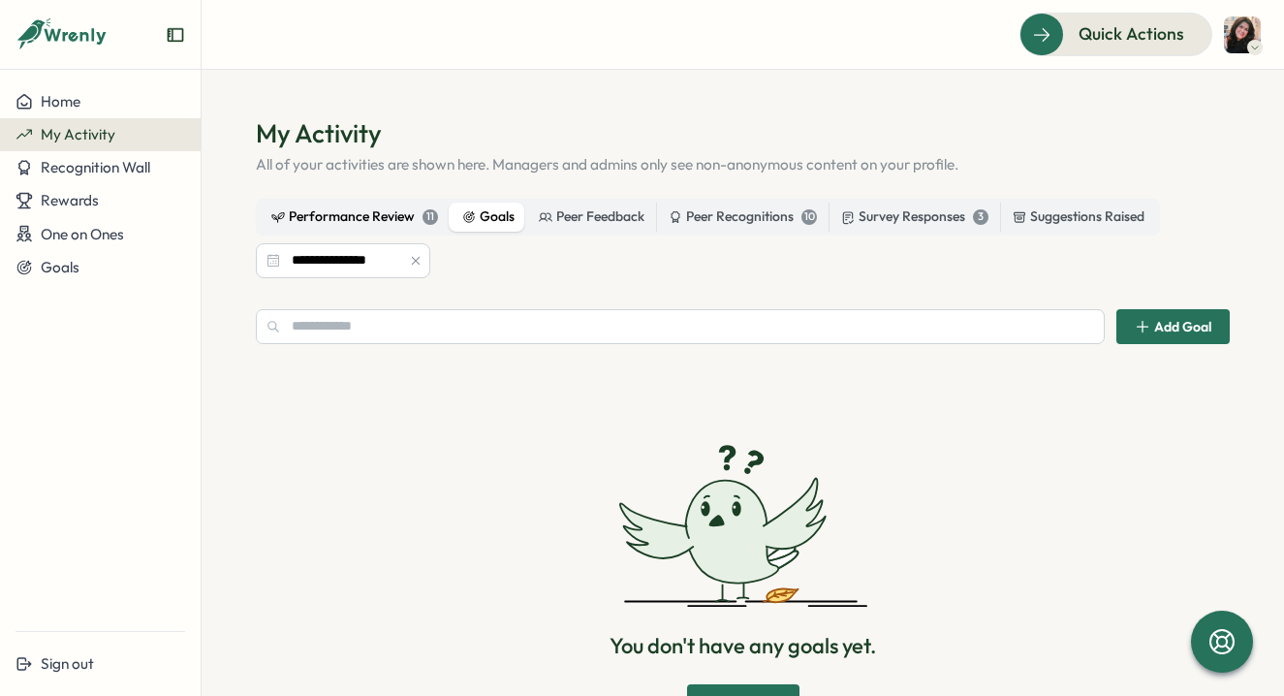
click at [382, 216] on div "Performance Review 11" at bounding box center [354, 216] width 167 height 21
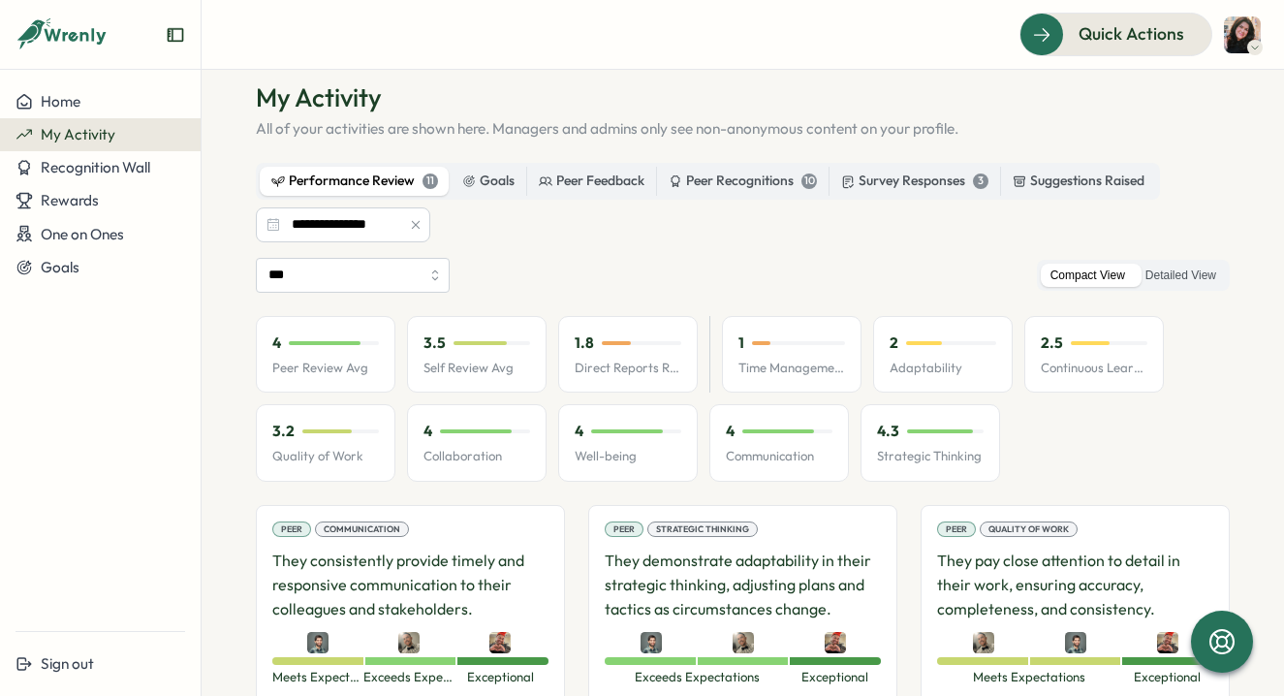
scroll to position [47, 0]
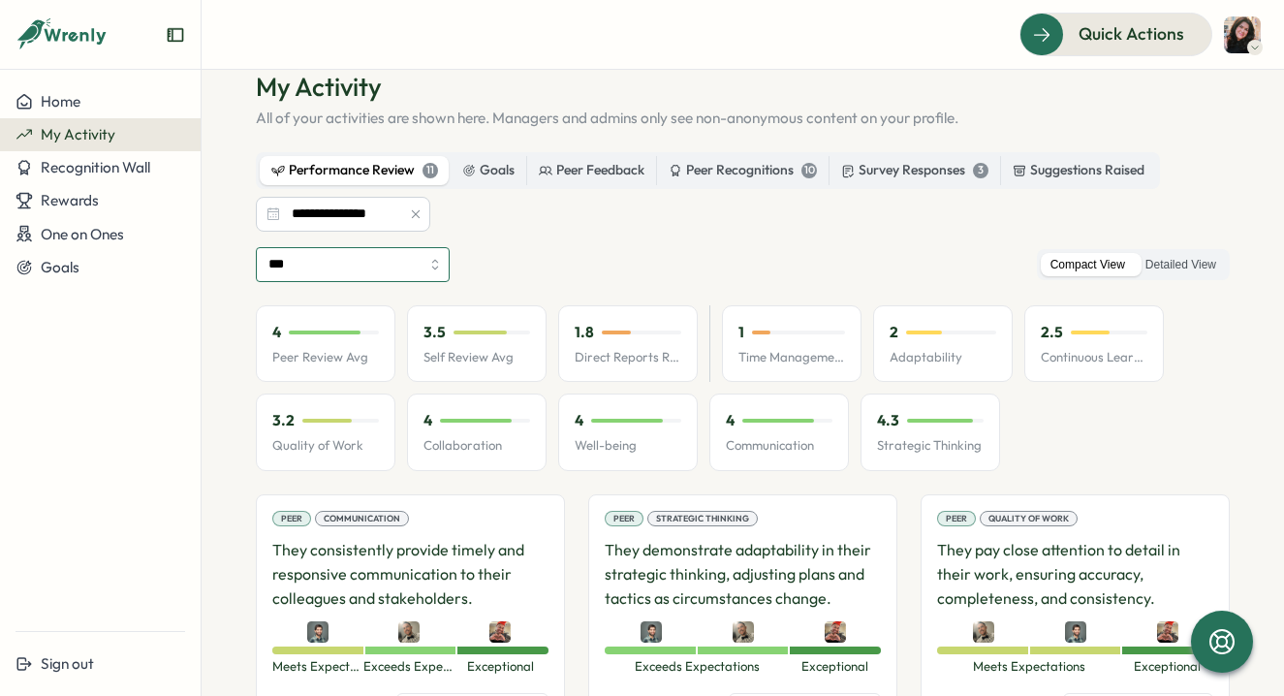
click at [392, 271] on input "***" at bounding box center [353, 264] width 194 height 35
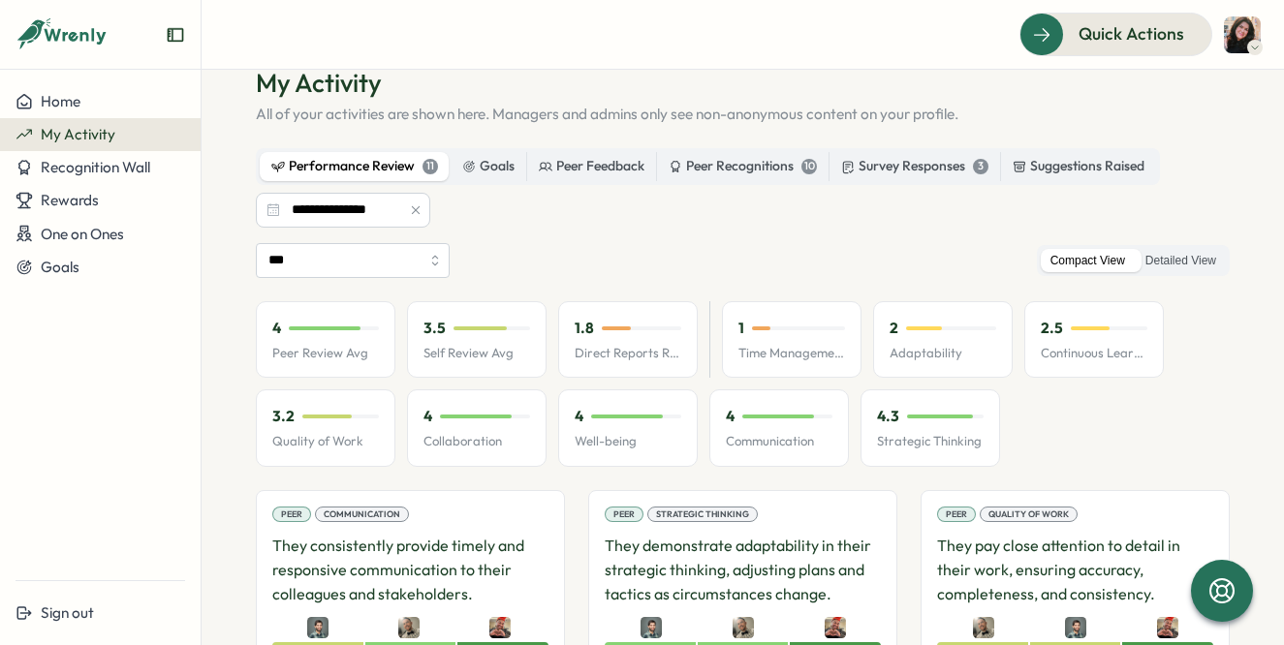
scroll to position [48, 0]
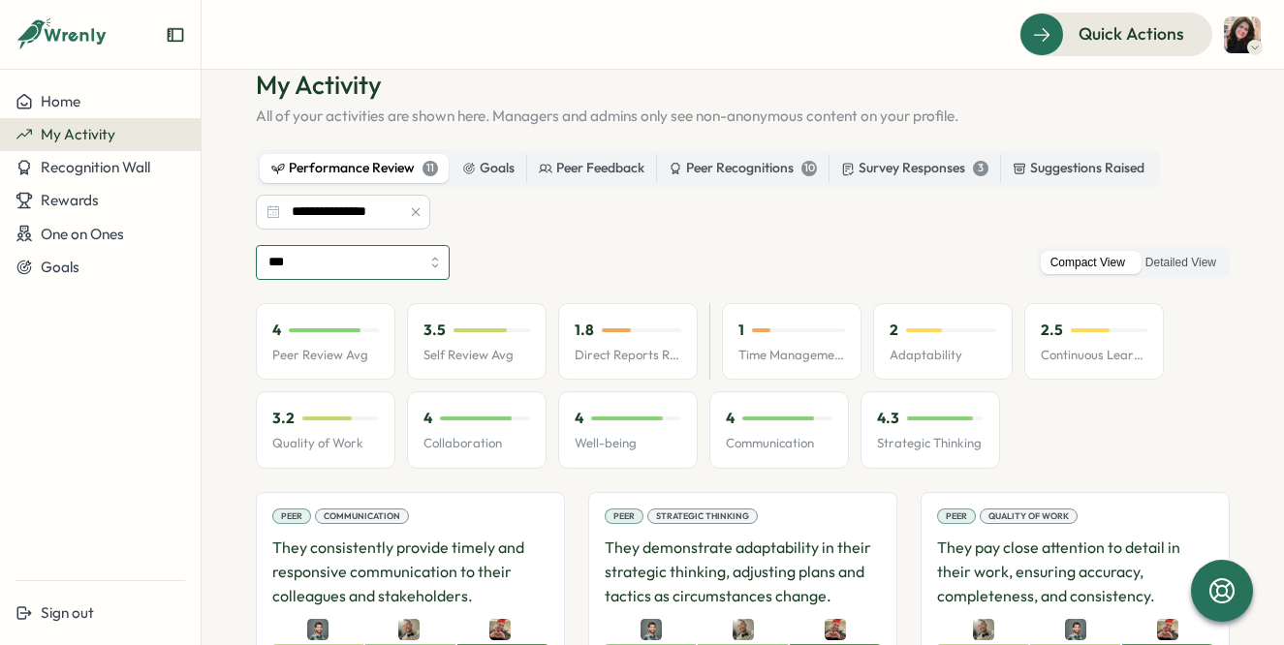
click at [425, 261] on input "***" at bounding box center [353, 262] width 194 height 35
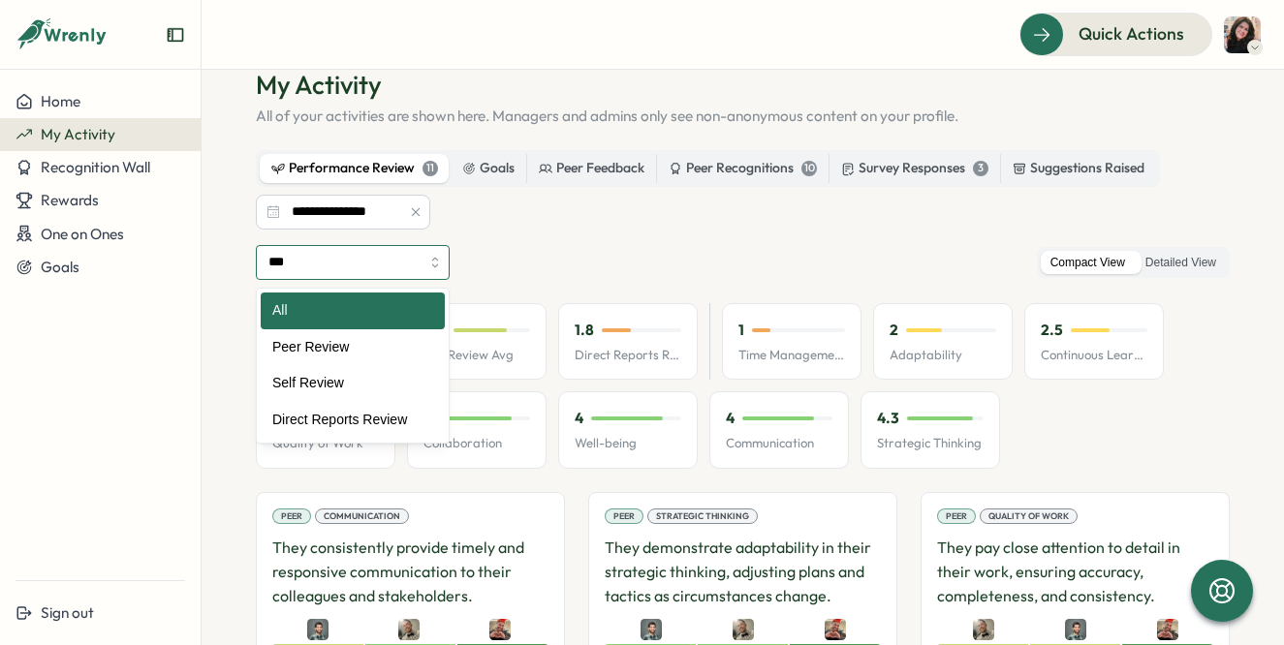
click at [425, 261] on input "***" at bounding box center [353, 262] width 194 height 35
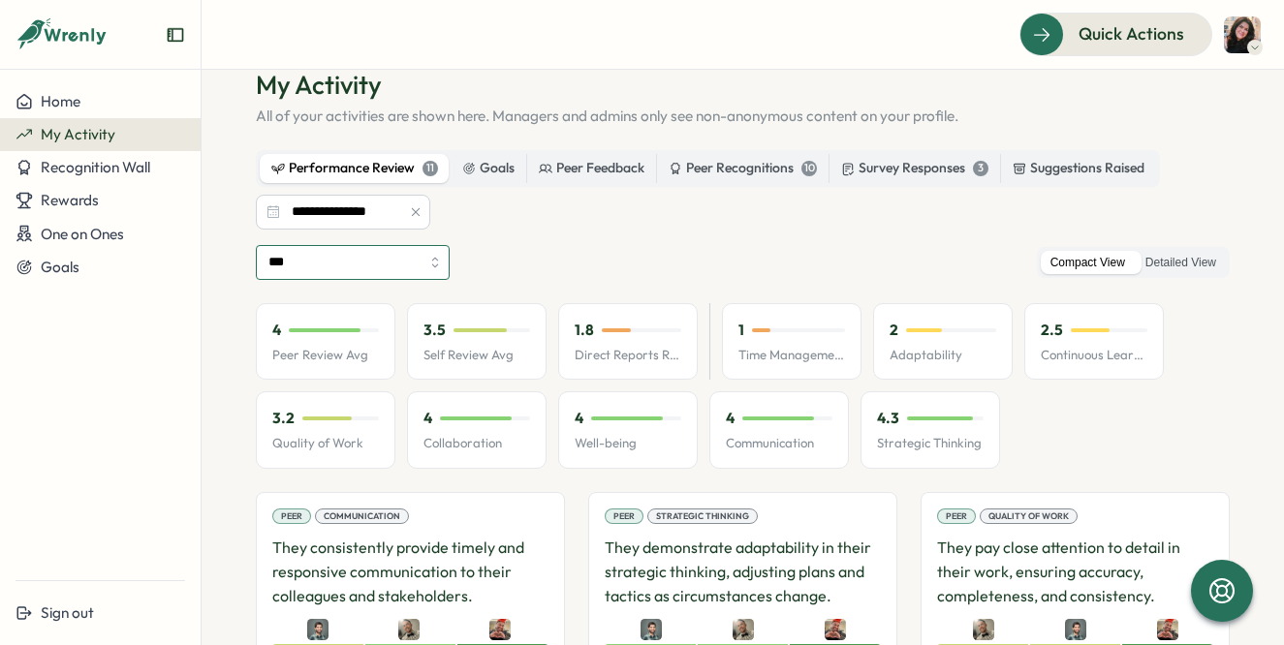
click at [425, 267] on input "***" at bounding box center [353, 262] width 194 height 35
click at [1160, 260] on label "Detailed View" at bounding box center [1181, 263] width 90 height 24
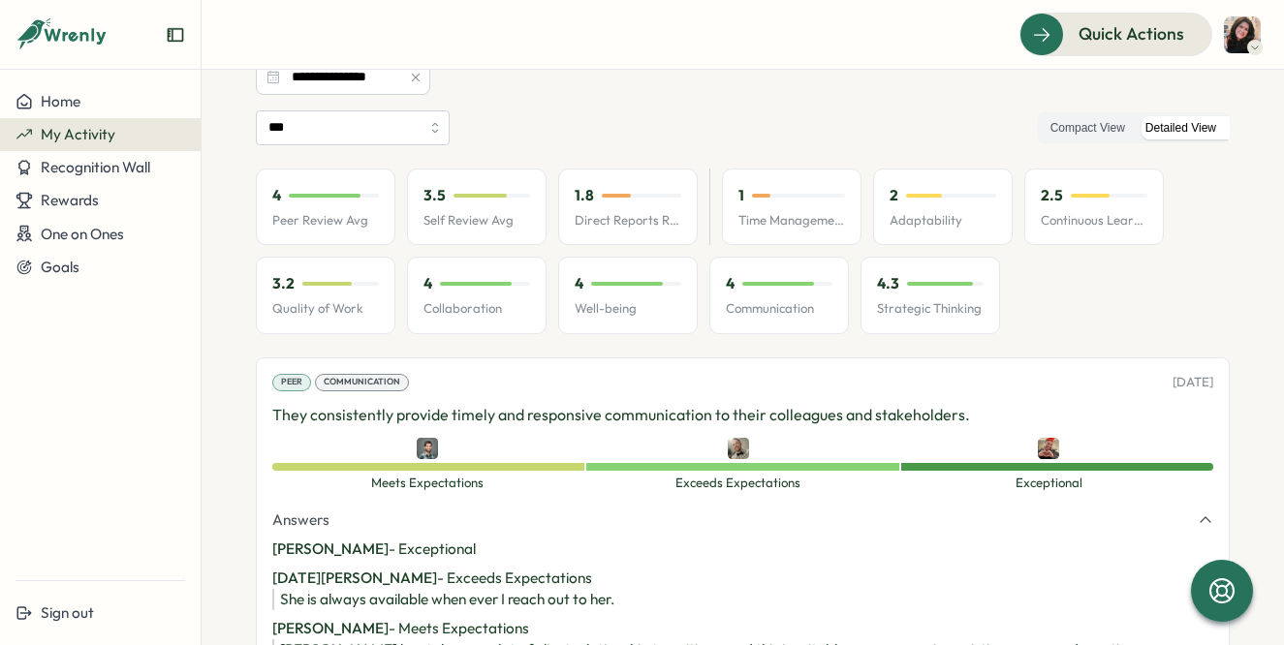
scroll to position [151, 0]
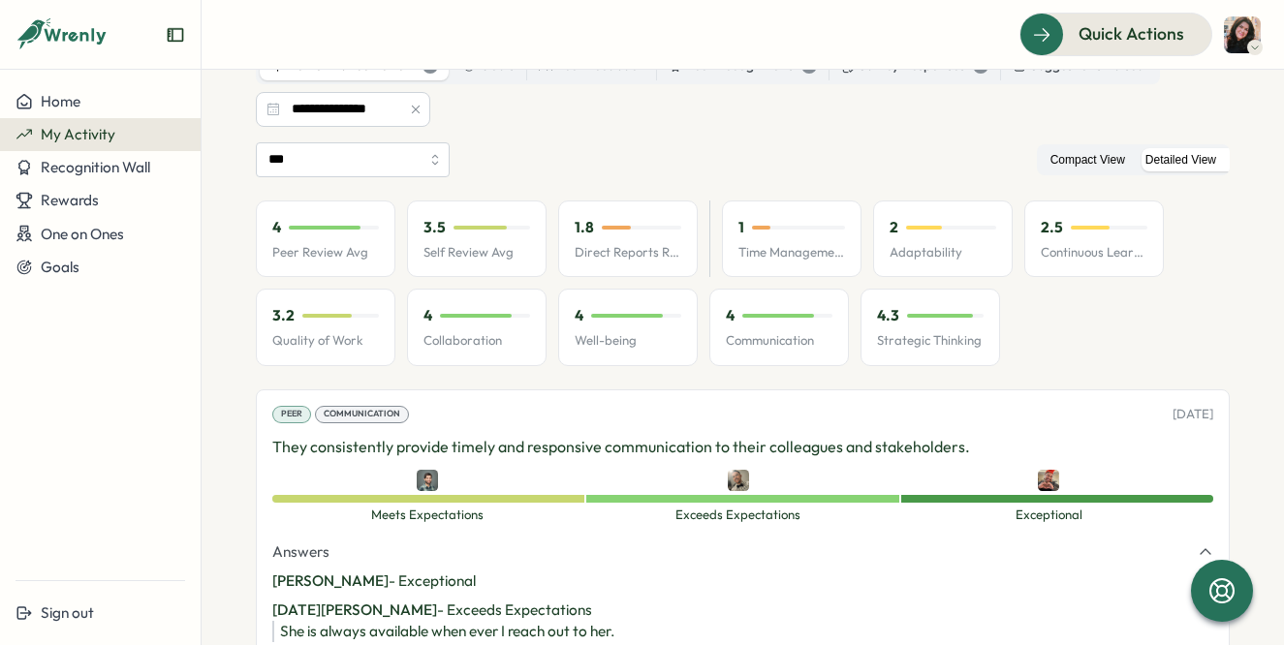
click at [1041, 162] on label "Compact View" at bounding box center [1088, 160] width 94 height 24
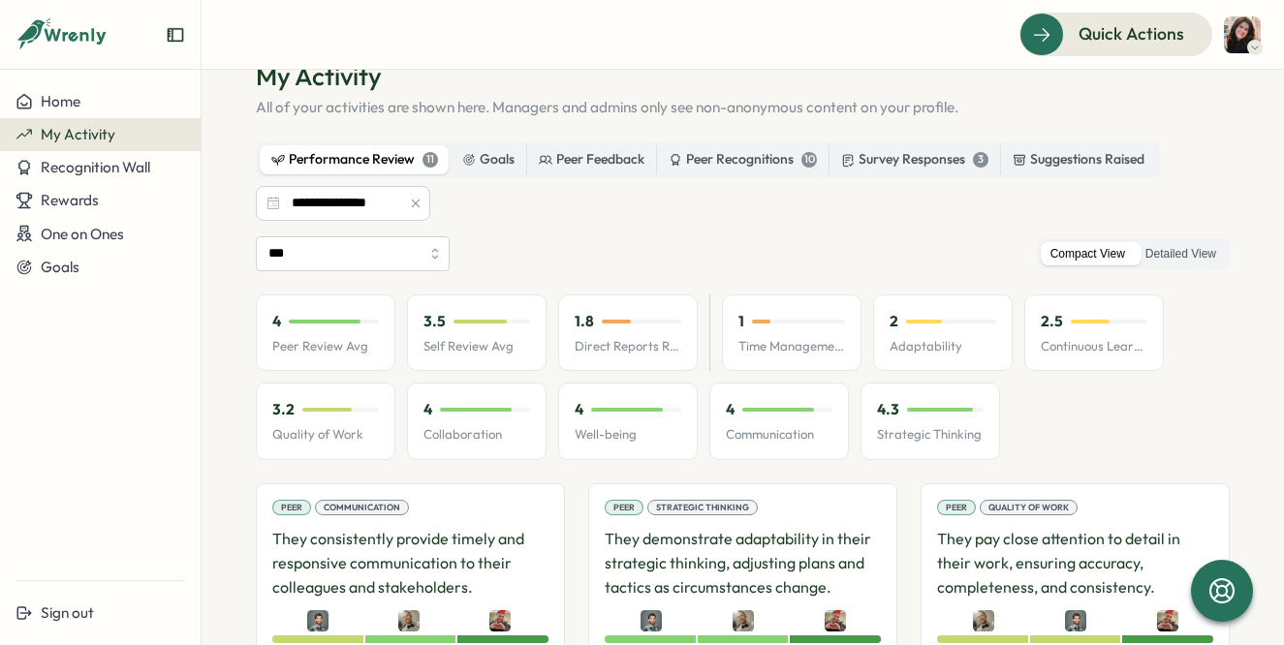
scroll to position [0, 0]
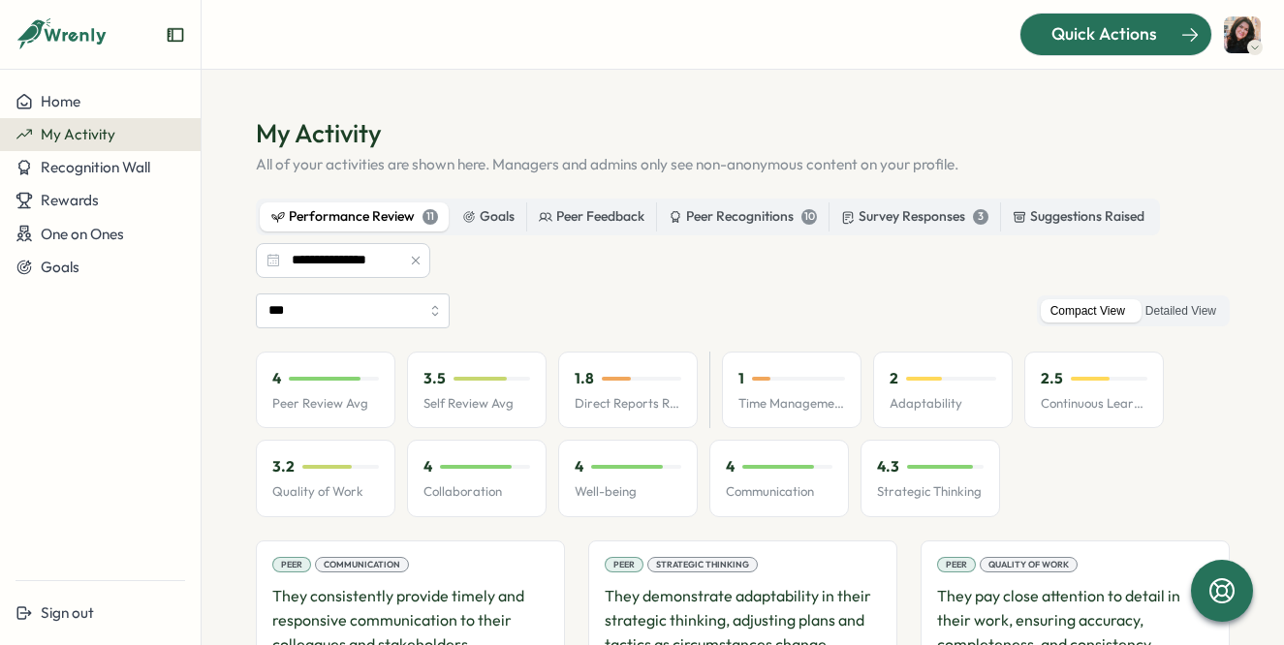
click at [1132, 38] on span "Quick Actions" at bounding box center [1105, 33] width 106 height 25
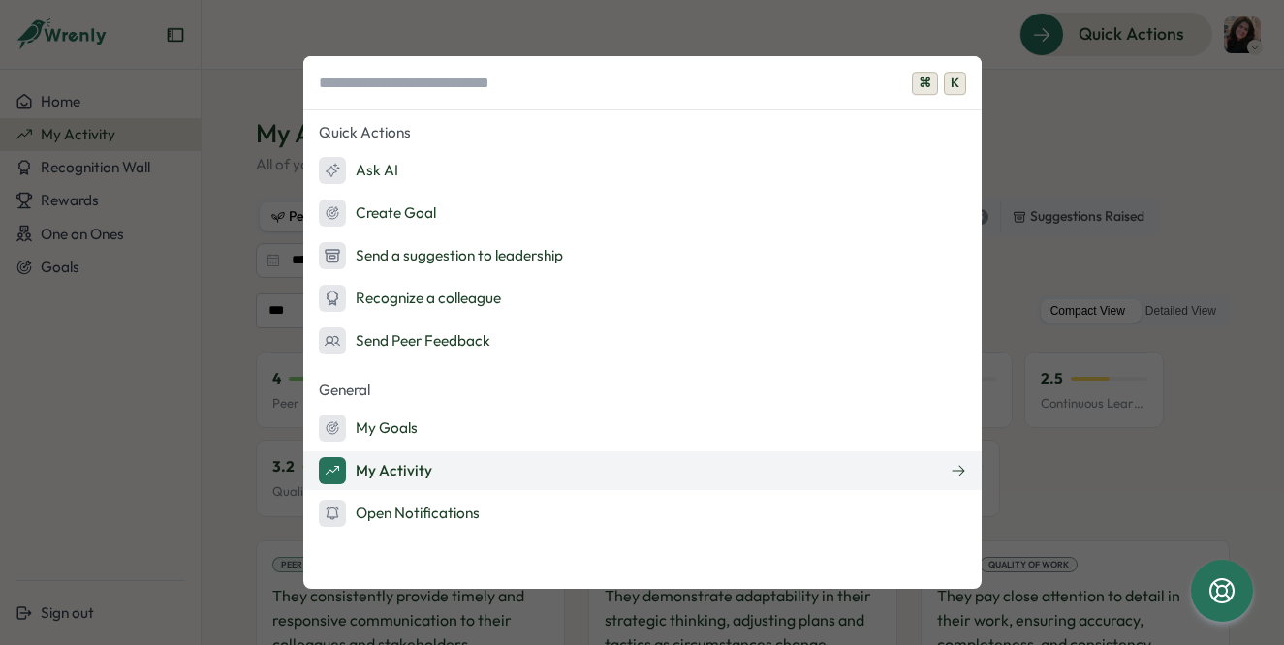
click at [736, 464] on button "My Activity" at bounding box center [642, 471] width 678 height 39
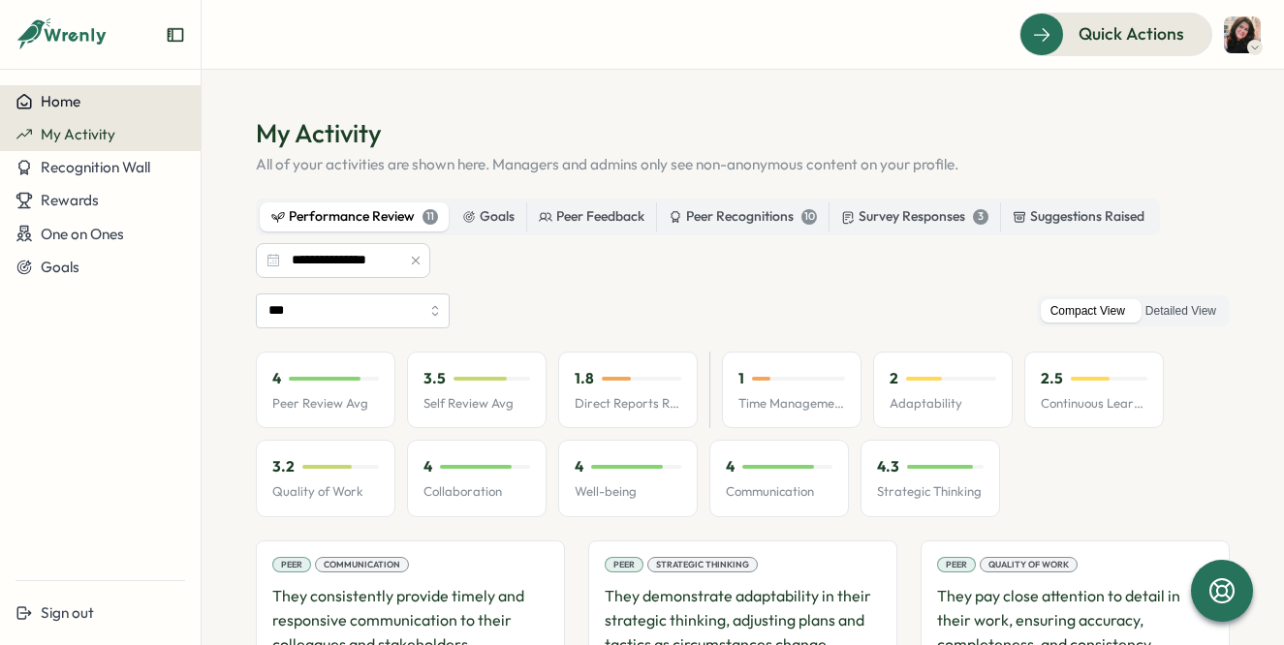
click at [111, 89] on button "Home" at bounding box center [100, 101] width 201 height 33
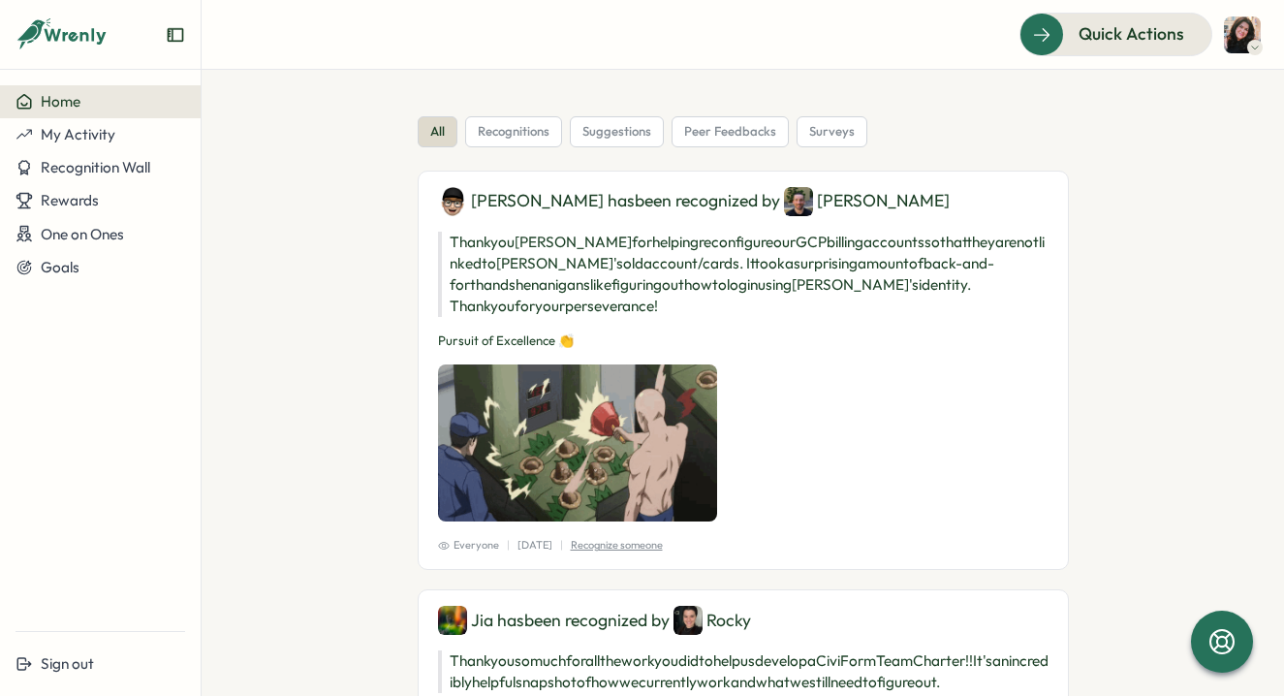
click at [1240, 29] on img at bounding box center [1242, 34] width 37 height 37
click at [1218, 129] on div "My Activity" at bounding box center [1210, 131] width 96 height 21
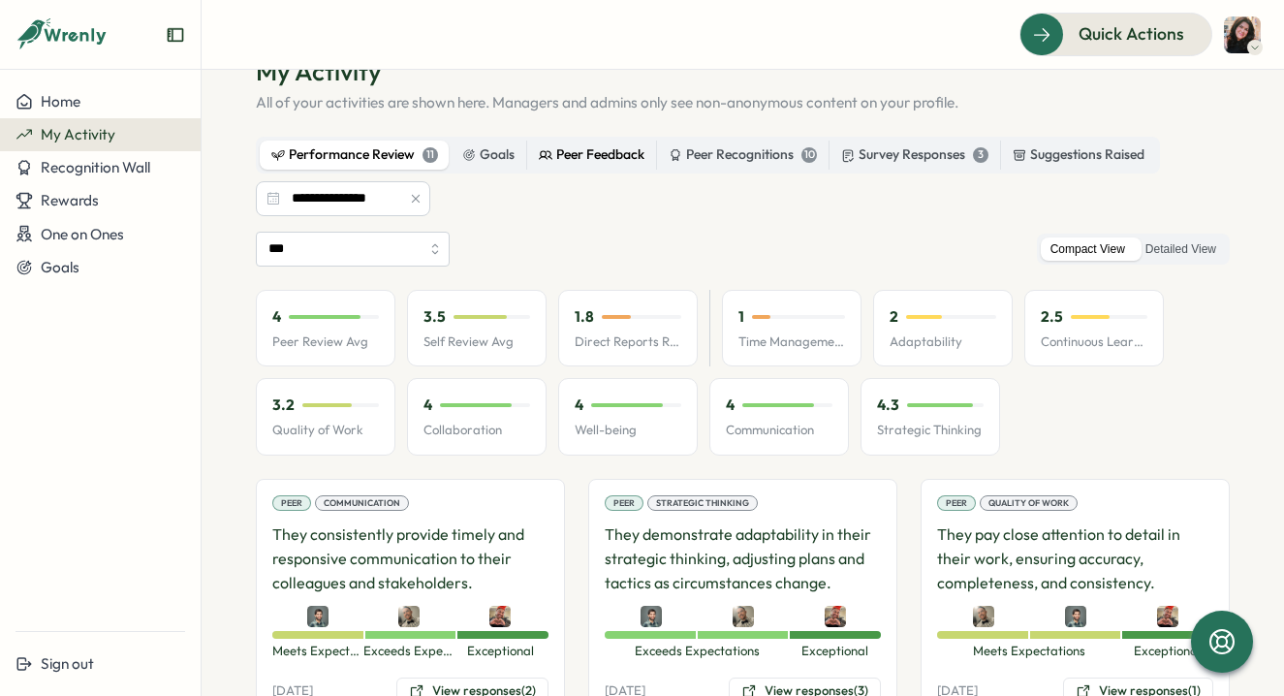
scroll to position [74, 0]
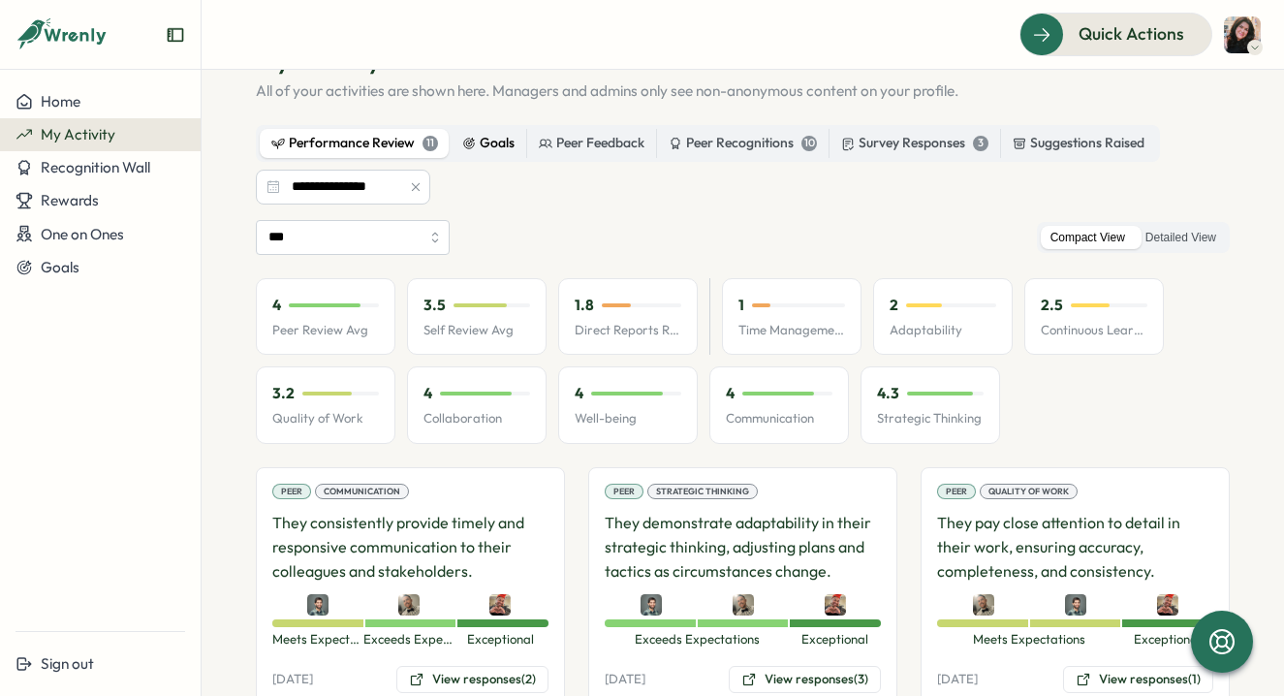
click at [475, 149] on div "Goals" at bounding box center [488, 143] width 52 height 21
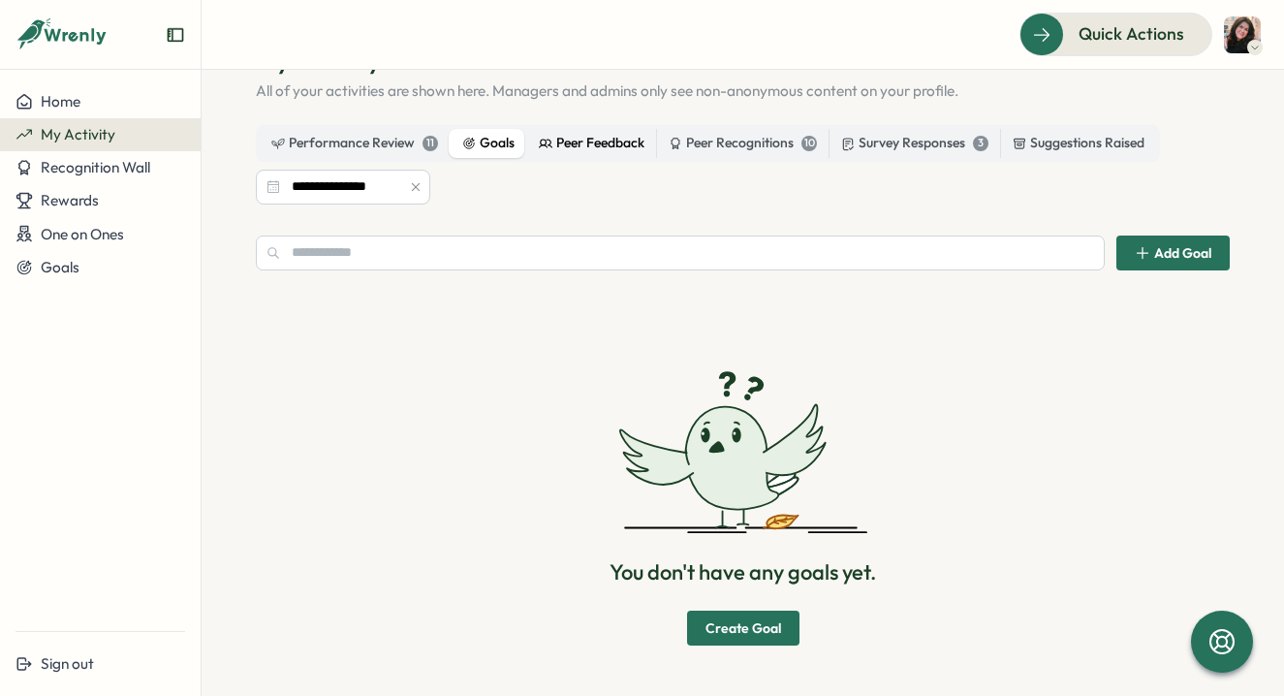
click at [556, 139] on div "Peer Feedback" at bounding box center [592, 143] width 106 height 21
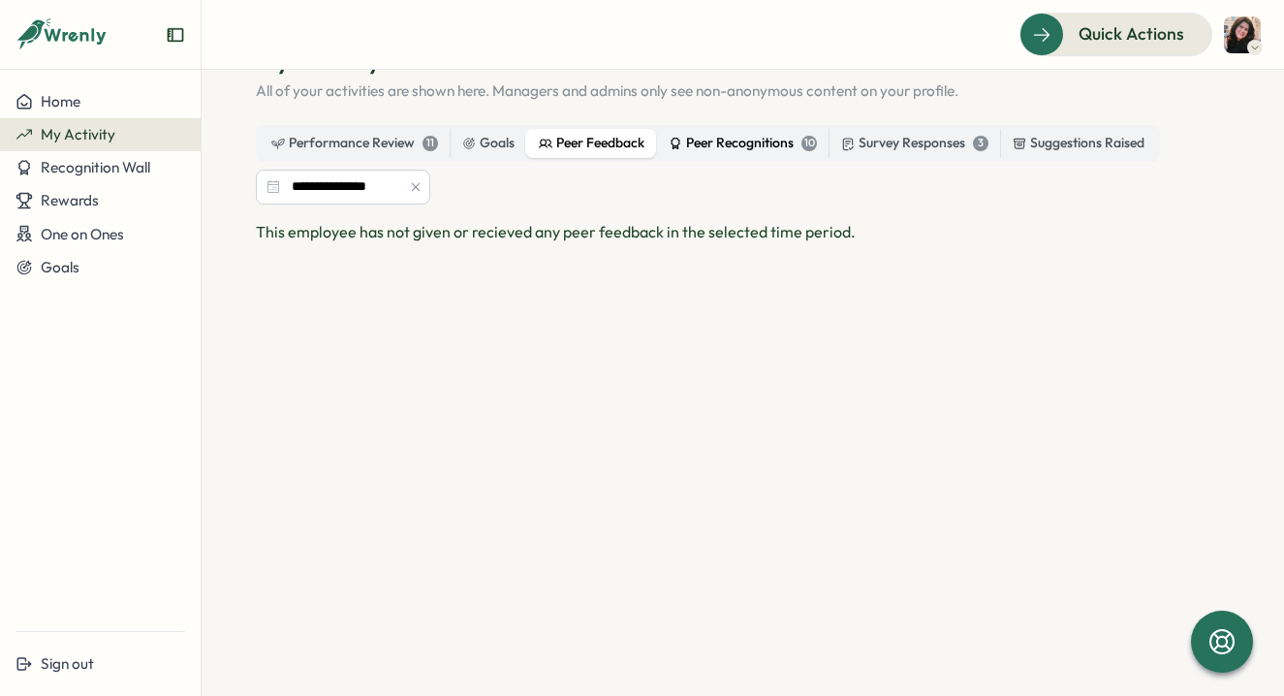
click at [727, 145] on div "Peer Recognitions 10" at bounding box center [743, 143] width 148 height 21
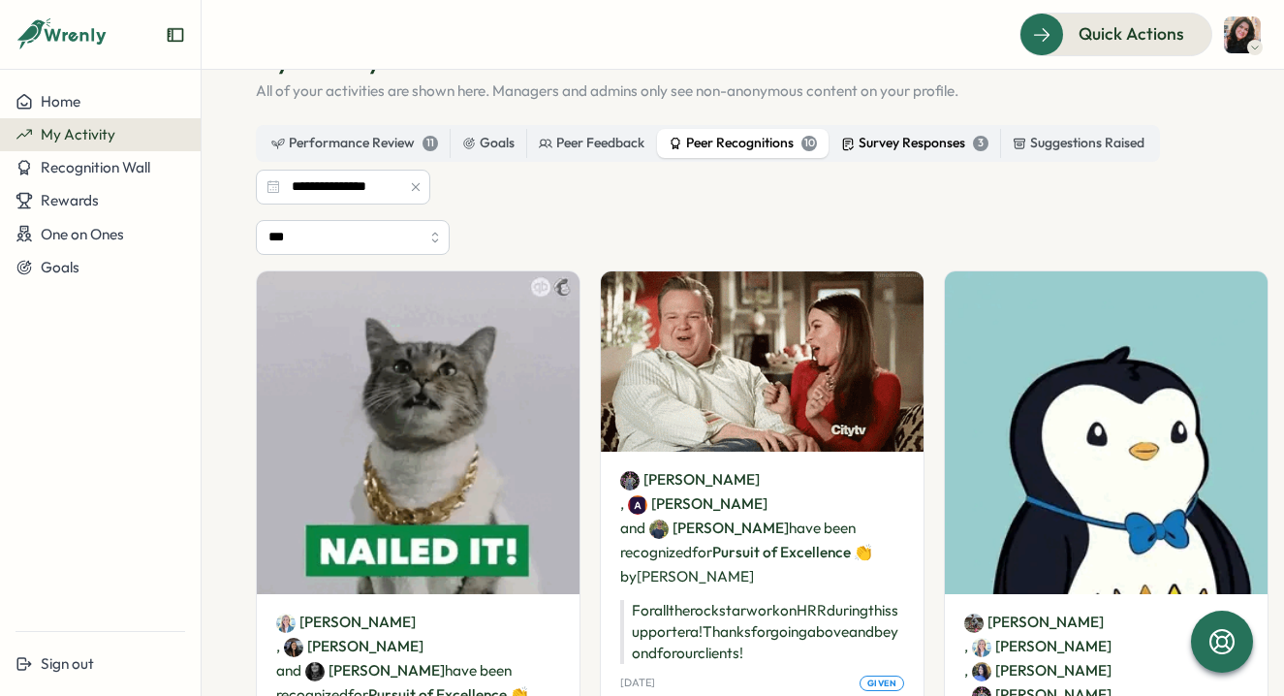
click at [916, 154] on label "Survey Responses 3" at bounding box center [915, 143] width 171 height 29
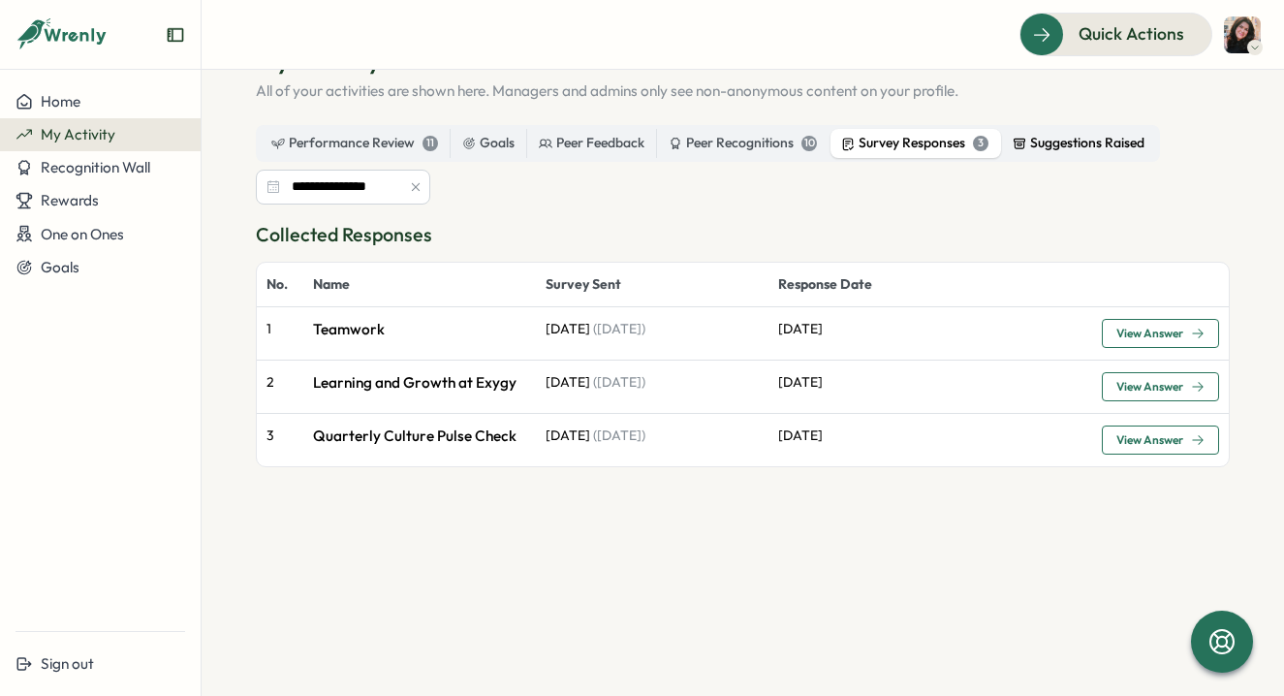
click at [1046, 141] on div "Suggestions Raised" at bounding box center [1079, 143] width 132 height 21
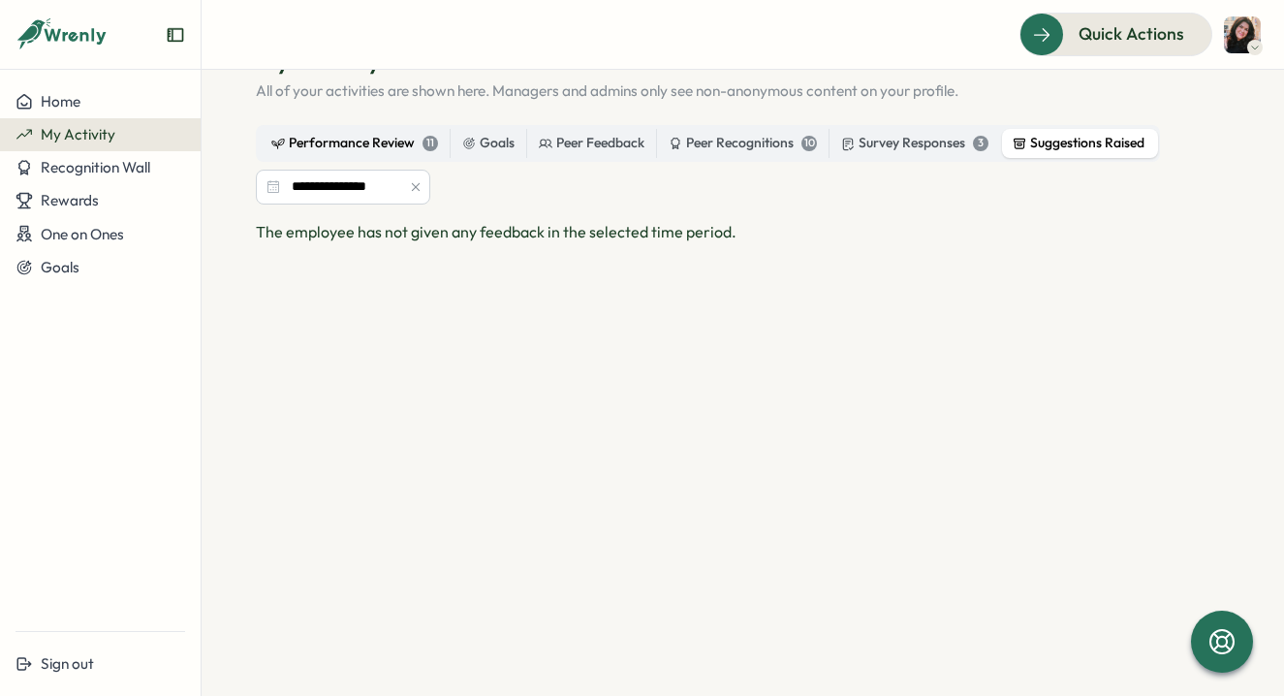
click at [379, 141] on div "Performance Review 11" at bounding box center [354, 143] width 167 height 21
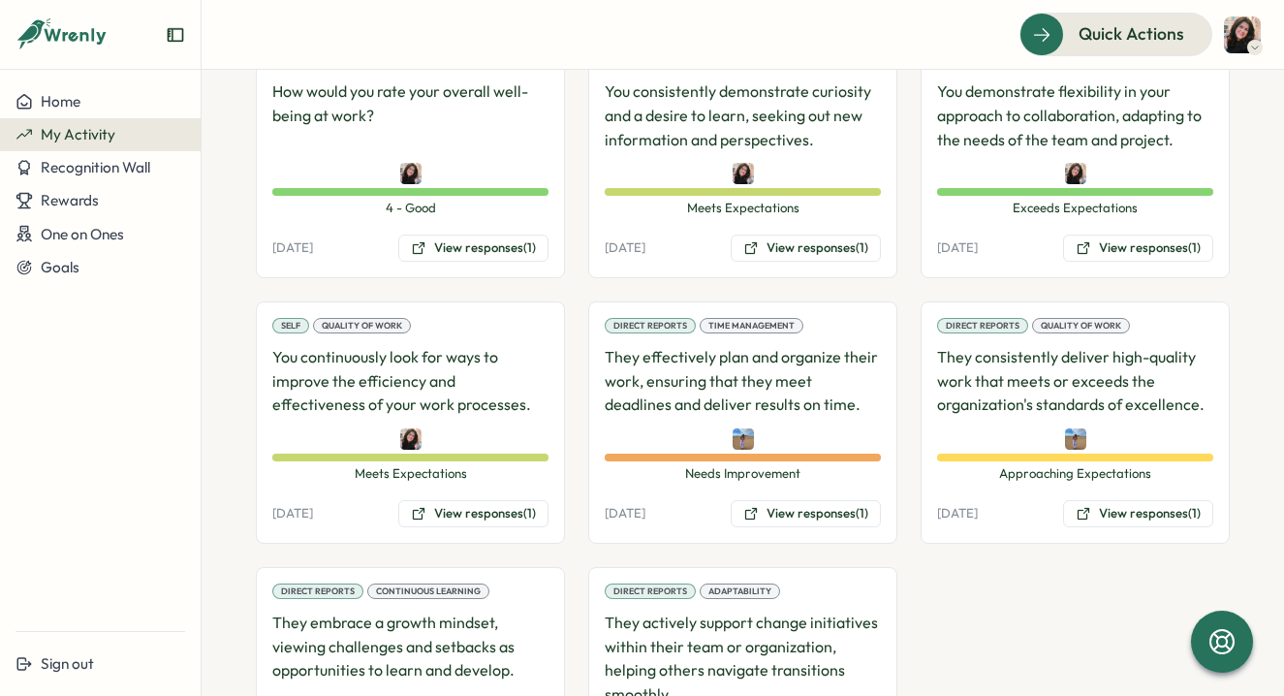
scroll to position [0, 0]
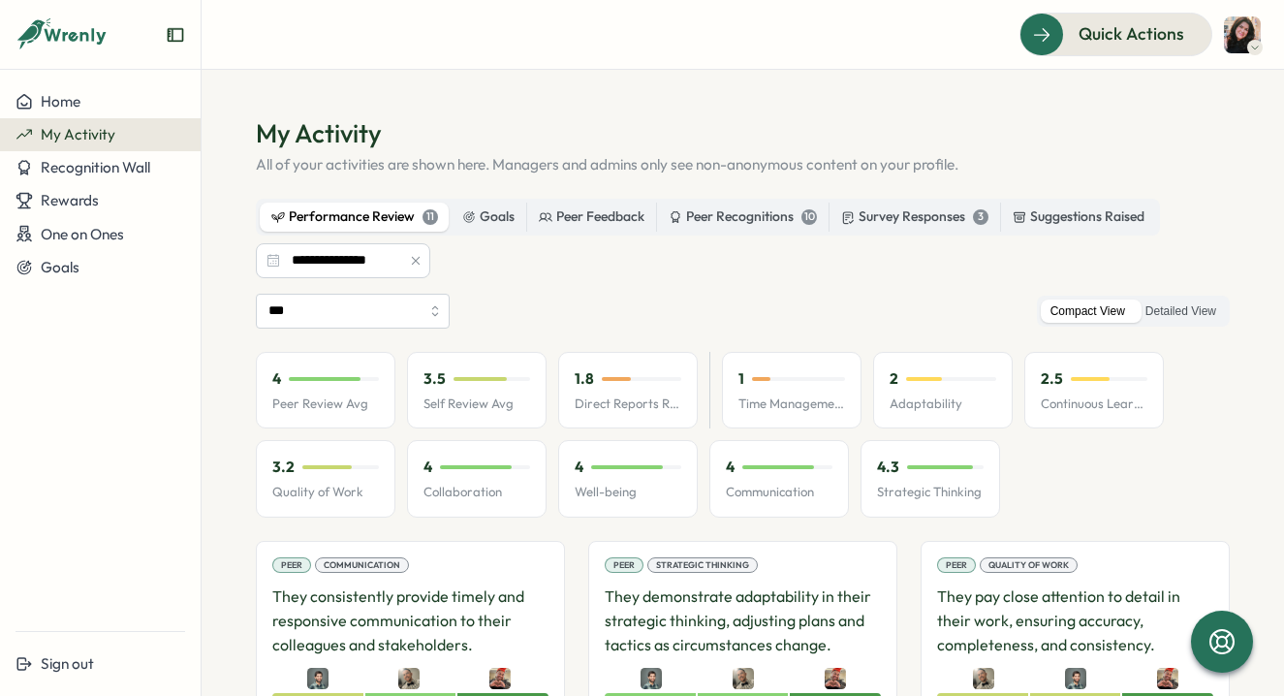
click at [142, 137] on div "My Activity" at bounding box center [101, 134] width 170 height 17
click at [94, 109] on div "Home" at bounding box center [101, 101] width 170 height 17
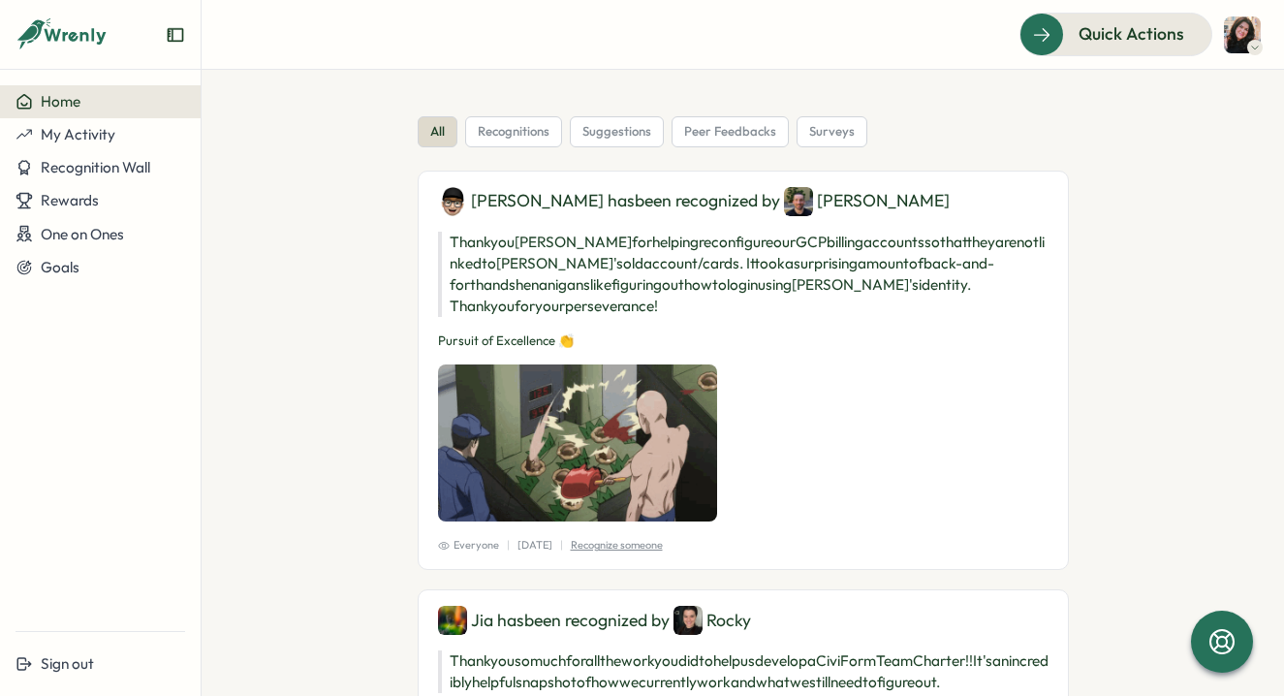
click at [73, 22] on icon at bounding box center [62, 34] width 93 height 33
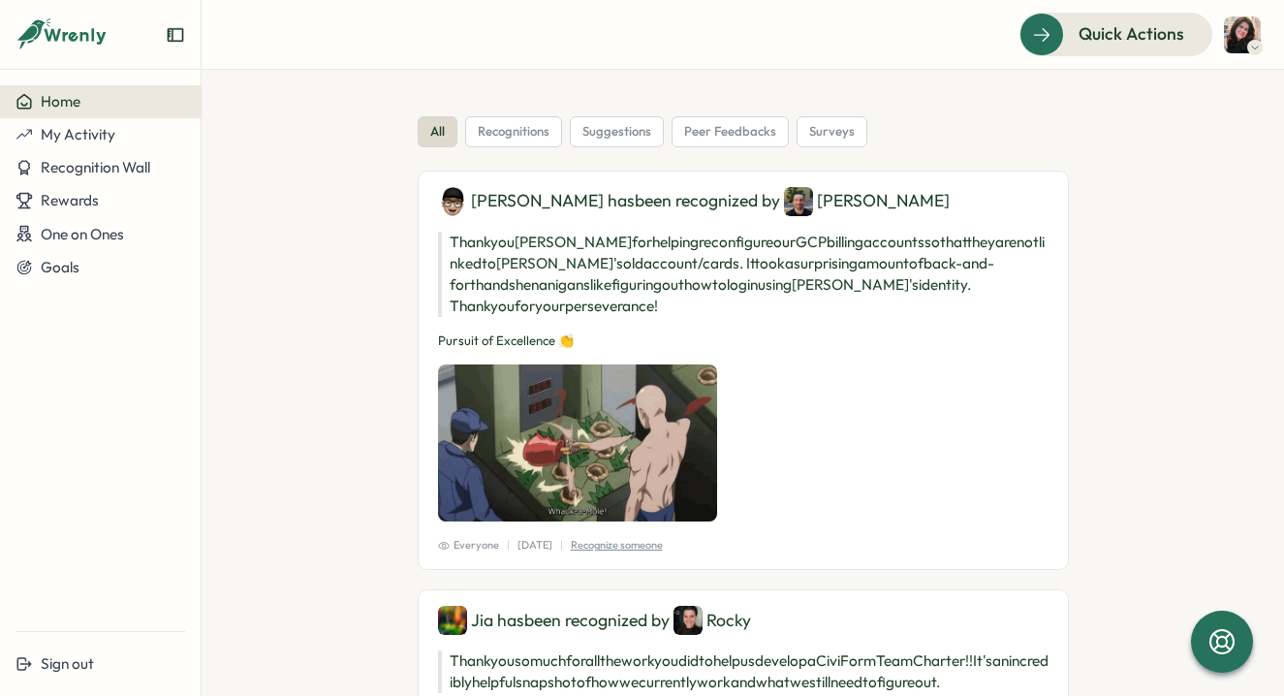
click at [81, 41] on icon at bounding box center [62, 34] width 93 height 33
